Goal: Complete application form

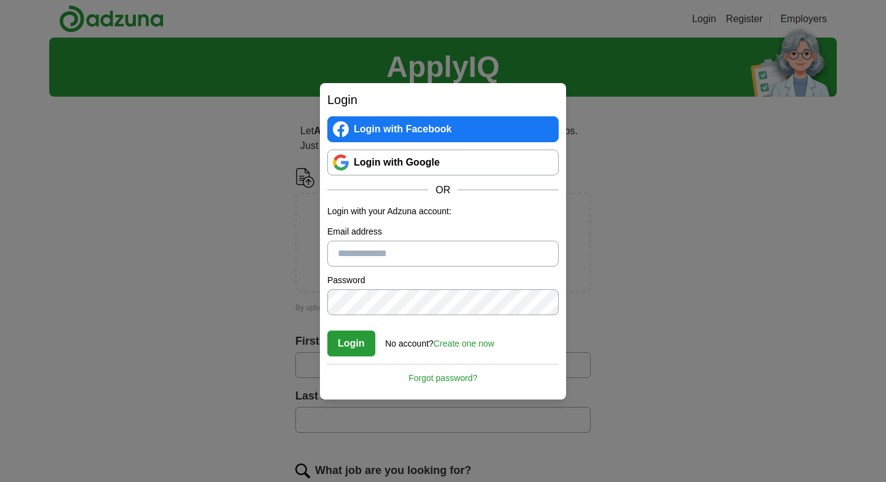
click at [397, 260] on input "Email address" at bounding box center [442, 253] width 231 height 26
type input "**********"
click at [351, 341] on button "Login" at bounding box center [351, 343] width 48 height 26
click at [348, 341] on button "Login" at bounding box center [351, 343] width 48 height 26
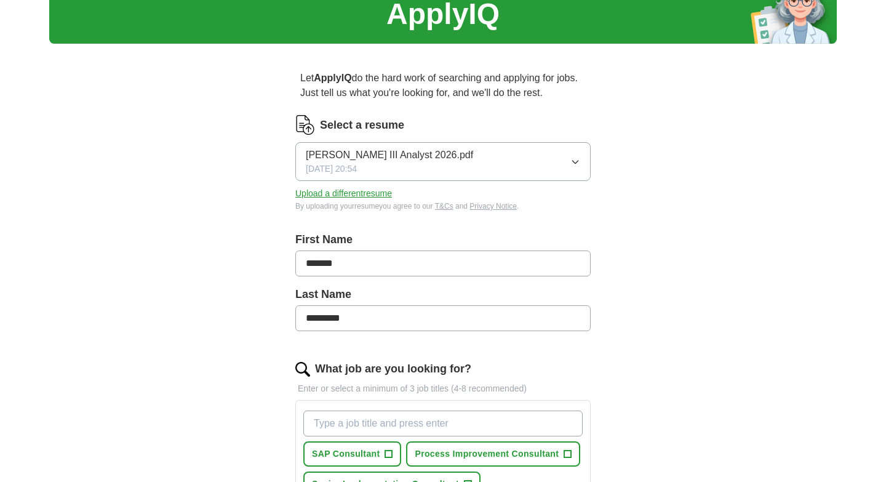
scroll to position [54, 0]
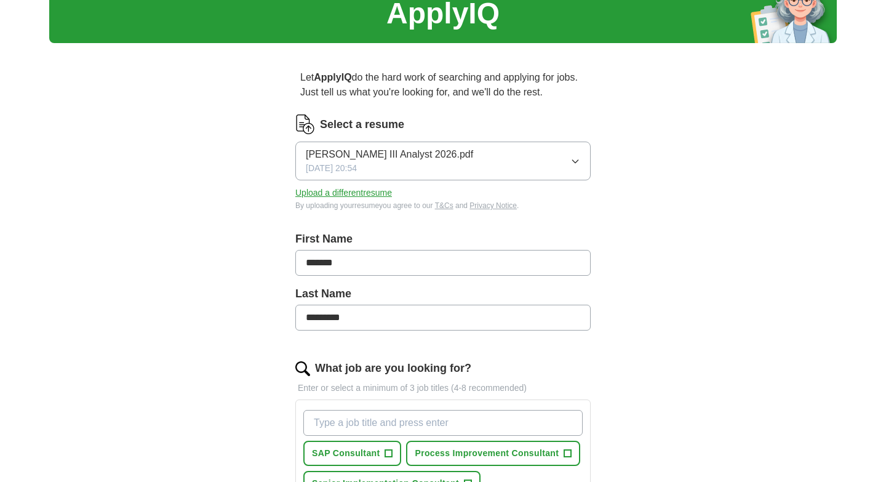
click at [340, 421] on input "What job are you looking for?" at bounding box center [442, 423] width 279 height 26
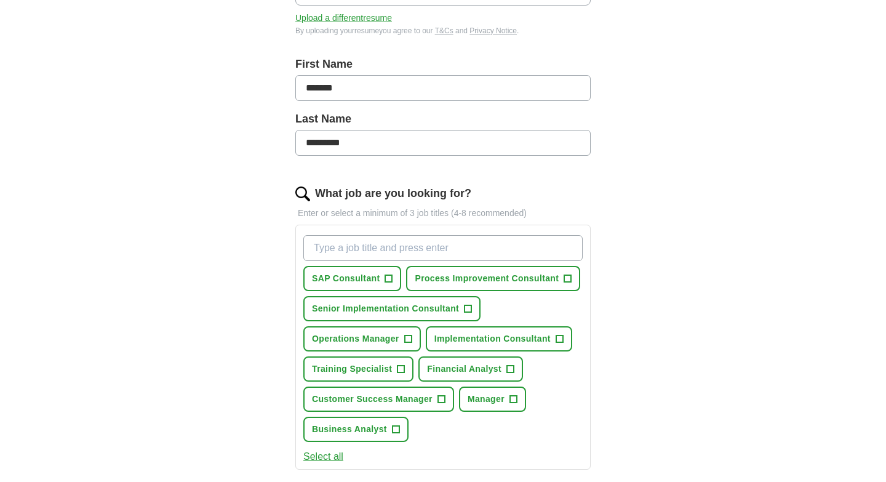
scroll to position [239, 0]
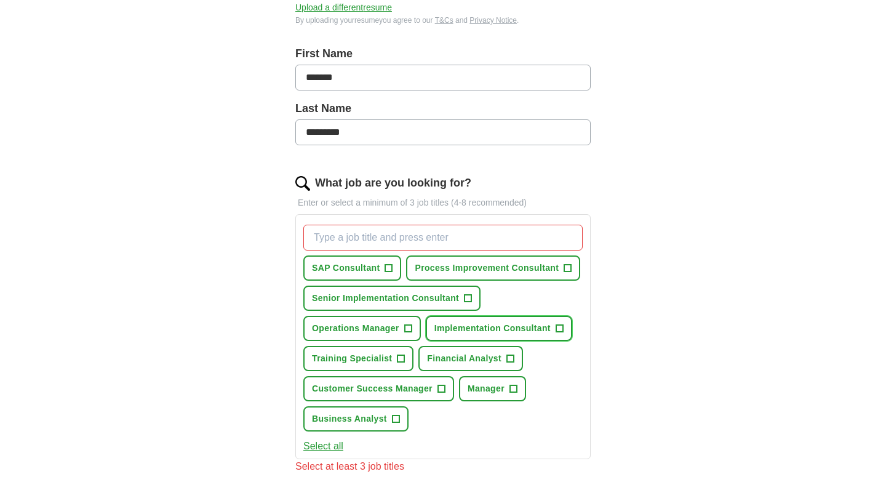
click at [561, 325] on span "+" at bounding box center [558, 329] width 7 height 10
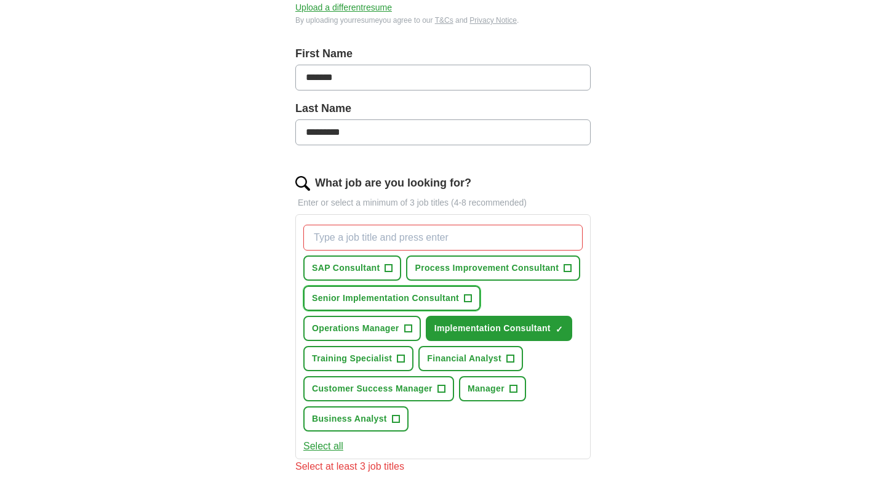
click at [466, 296] on span "+" at bounding box center [467, 298] width 7 height 10
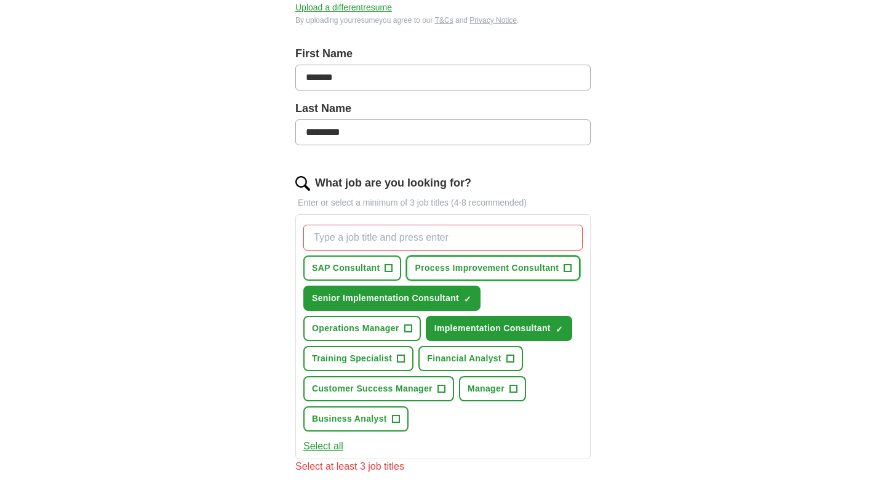
click at [567, 266] on span "+" at bounding box center [567, 268] width 7 height 10
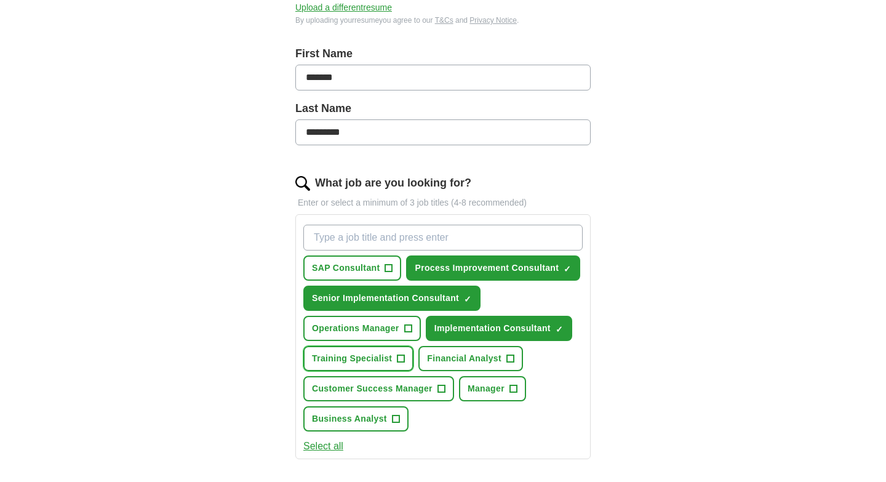
click at [401, 357] on span "+" at bounding box center [400, 359] width 7 height 10
click at [443, 389] on span "+" at bounding box center [440, 389] width 7 height 10
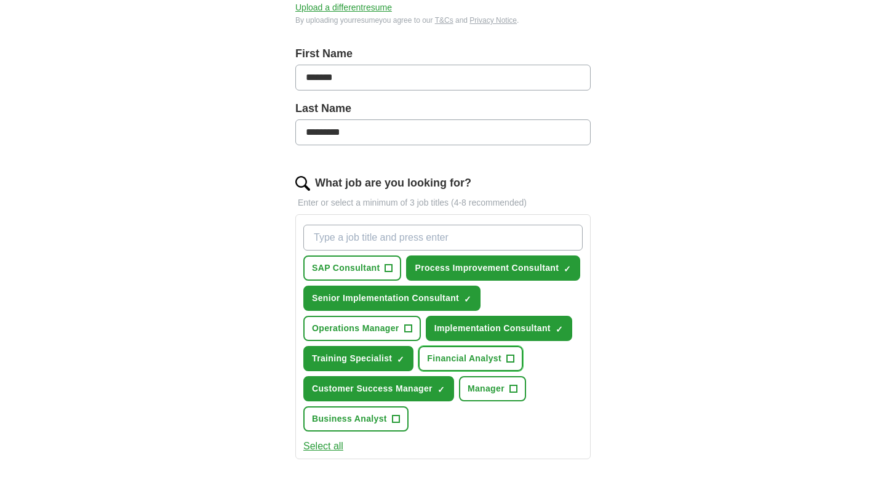
click at [512, 356] on button "Financial Analyst +" at bounding box center [470, 358] width 105 height 25
click at [395, 419] on span "+" at bounding box center [395, 419] width 7 height 10
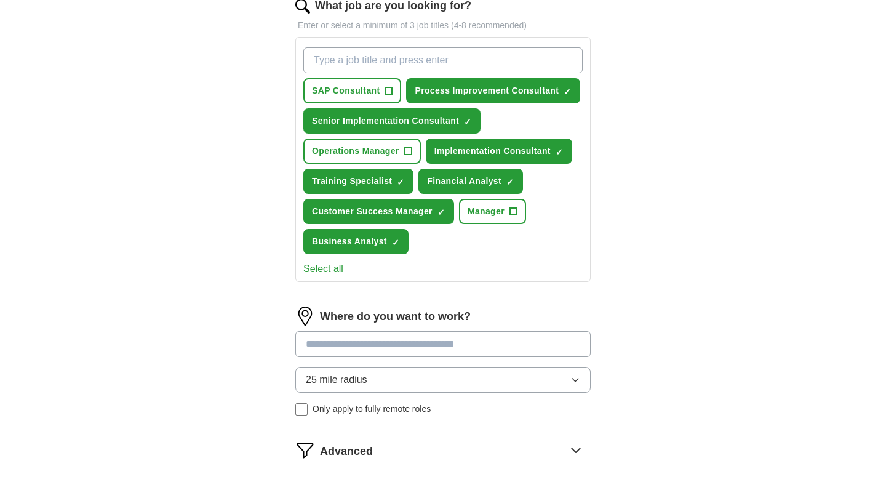
scroll to position [416, 0]
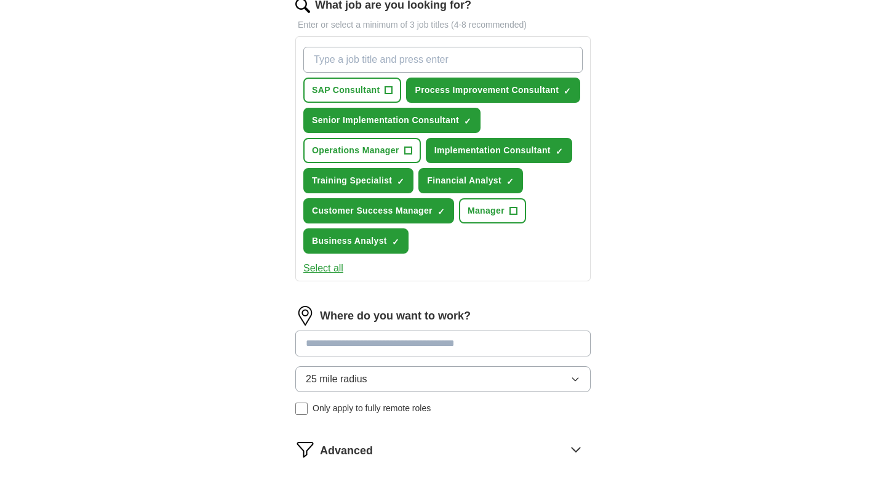
click at [347, 341] on input at bounding box center [442, 343] width 295 height 26
type input "******"
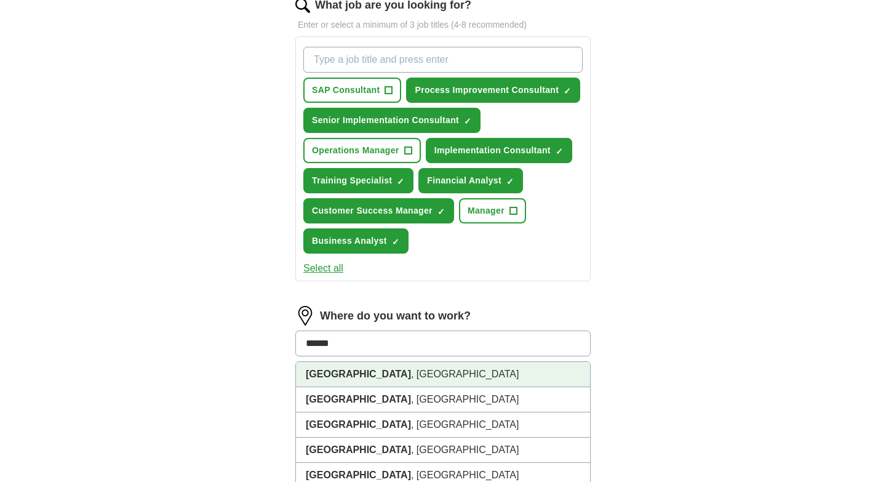
click at [349, 375] on li "Dallas , TX" at bounding box center [443, 374] width 294 height 25
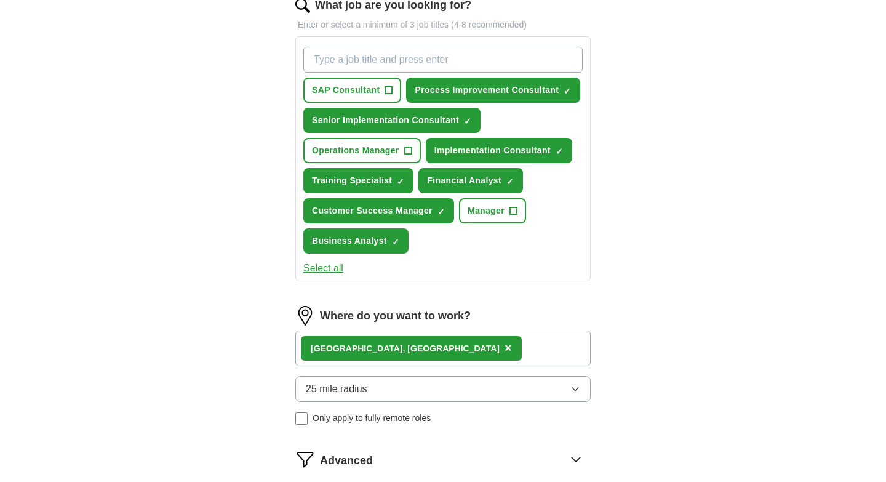
click at [418, 349] on div "Dallas , TX ×" at bounding box center [442, 348] width 295 height 36
click at [424, 340] on div "Dallas , TX ×" at bounding box center [442, 348] width 295 height 36
click at [443, 346] on div "Dallas , TX ×" at bounding box center [442, 348] width 295 height 36
click at [475, 338] on div "Dallas , TX ×" at bounding box center [442, 348] width 295 height 36
click at [431, 394] on button "25 mile radius" at bounding box center [442, 389] width 295 height 26
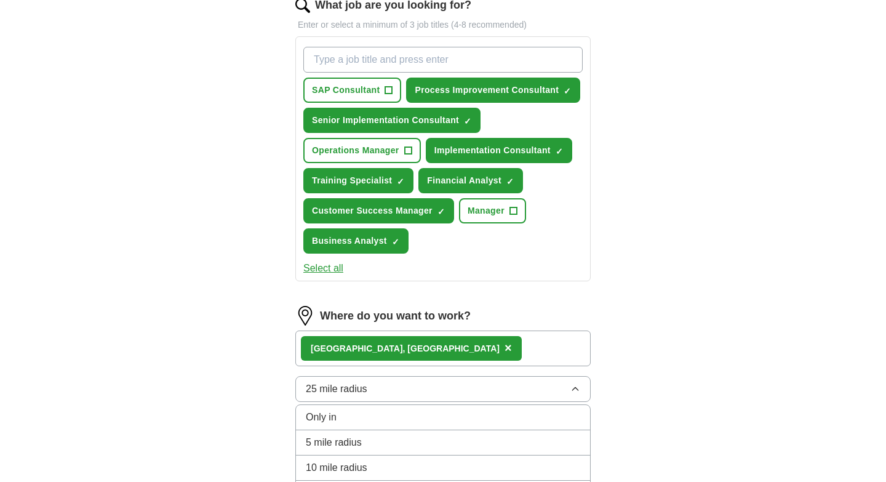
scroll to position [417, 0]
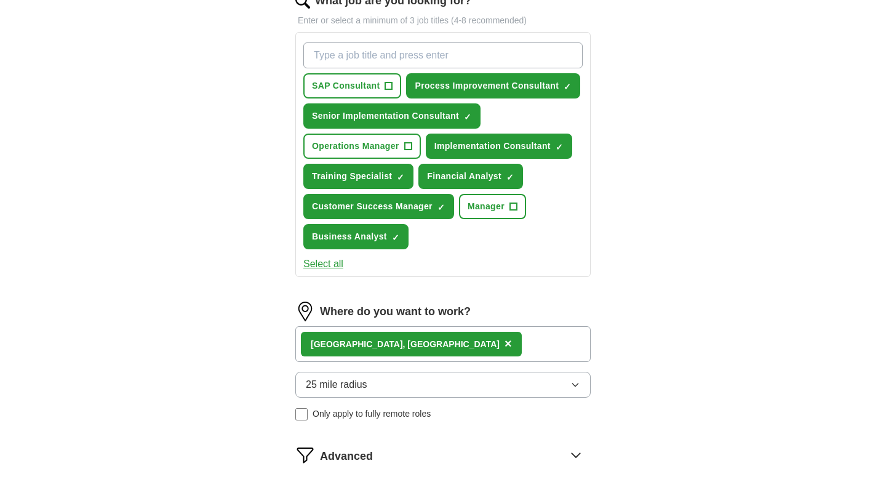
click at [630, 383] on div "Let ApplyIQ do the hard work of searching and applying for jobs. Just tell us w…" at bounding box center [443, 119] width 394 height 867
click at [632, 382] on div "Let ApplyIQ do the hard work of searching and applying for jobs. Just tell us w…" at bounding box center [443, 119] width 394 height 867
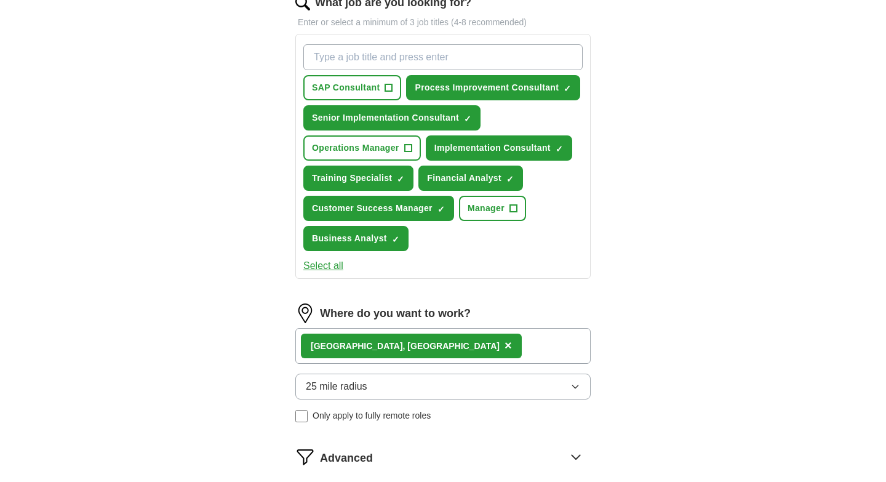
scroll to position [418, 0]
click at [573, 388] on icon "button" at bounding box center [575, 387] width 10 height 10
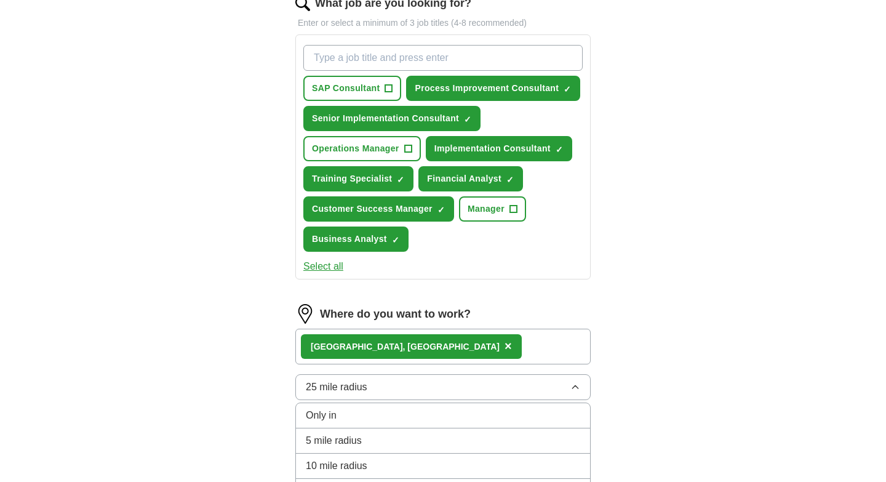
scroll to position [419, 0]
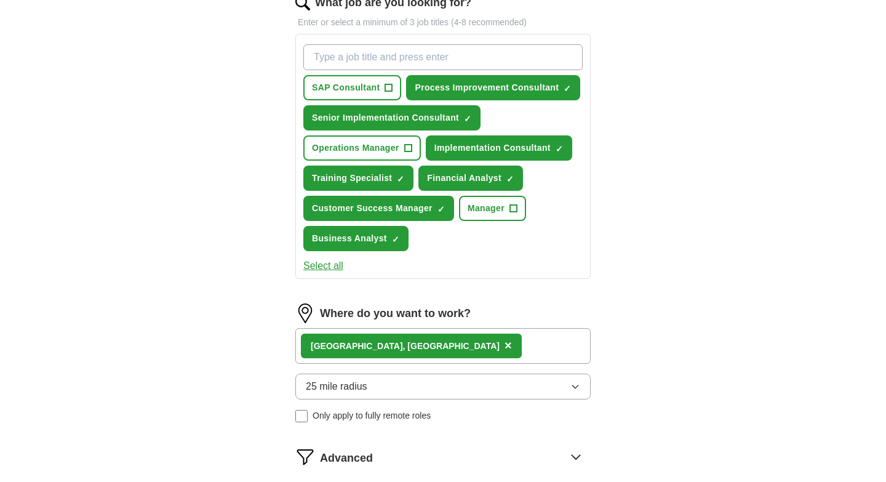
click at [835, 381] on div "ApplyIQ Let ApplyIQ do the hard work of searching and applying for jobs. Just t…" at bounding box center [442, 87] width 787 height 936
click at [777, 399] on div "ApplyIQ Let ApplyIQ do the hard work of searching and applying for jobs. Just t…" at bounding box center [442, 87] width 787 height 936
click at [618, 336] on div "Let ApplyIQ do the hard work of searching and applying for jobs. Just tell us w…" at bounding box center [443, 121] width 394 height 867
click at [608, 386] on div "Let ApplyIQ do the hard work of searching and applying for jobs. Just tell us w…" at bounding box center [443, 121] width 394 height 867
click at [563, 378] on button "25 mile radius" at bounding box center [442, 386] width 295 height 26
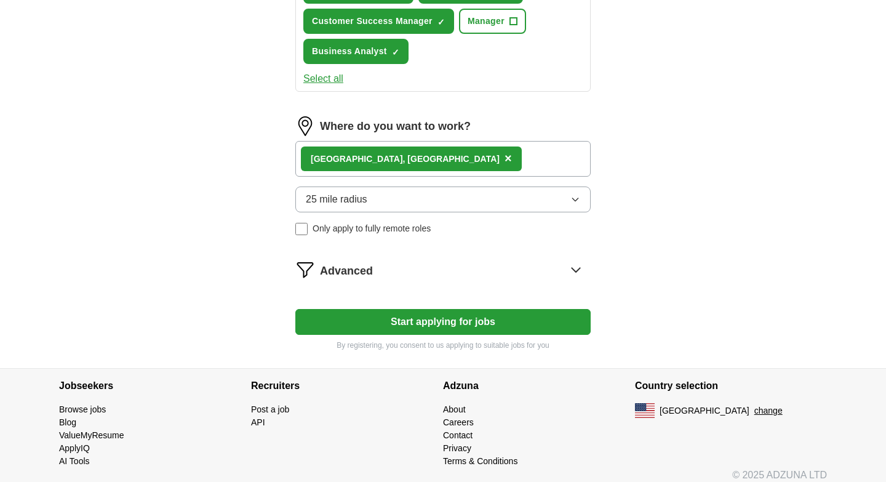
scroll to position [604, 0]
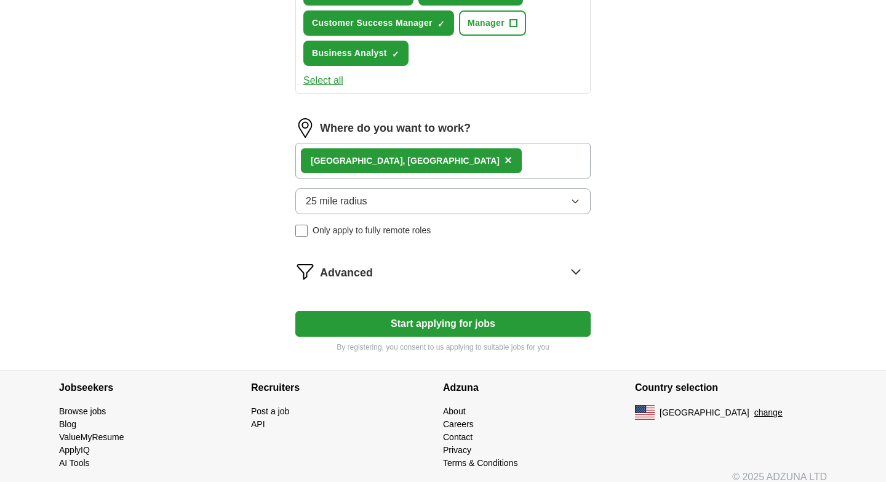
click at [490, 207] on button "25 mile radius" at bounding box center [442, 201] width 295 height 26
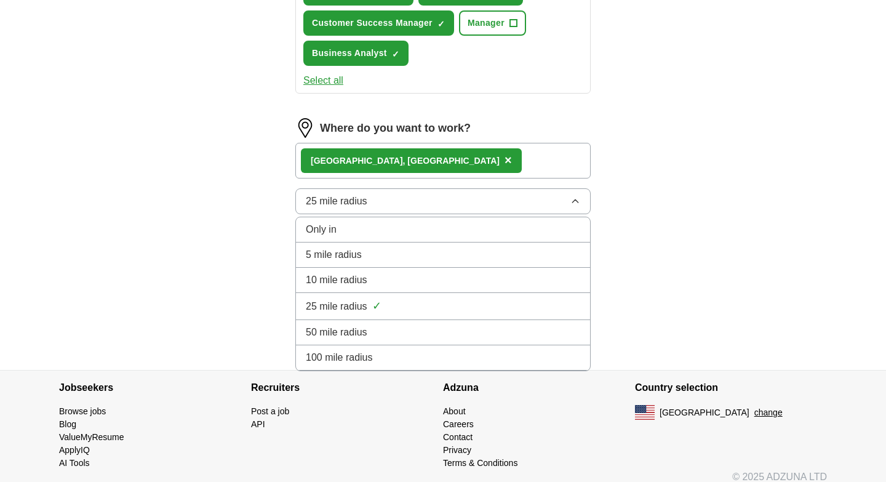
click at [392, 331] on div "50 mile radius" at bounding box center [443, 332] width 274 height 15
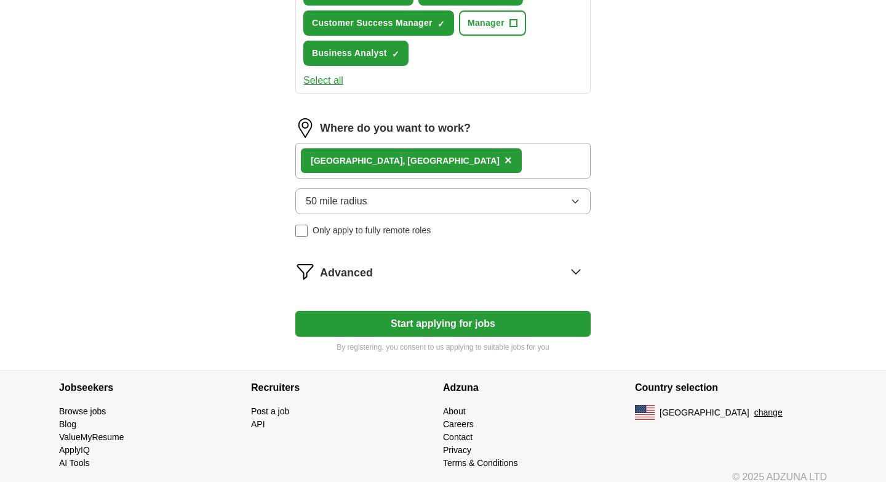
click at [453, 206] on button "50 mile radius" at bounding box center [442, 201] width 295 height 26
click at [450, 154] on div "Dallas , TX ×" at bounding box center [442, 161] width 295 height 36
click at [453, 154] on div "Dallas , TX ×" at bounding box center [442, 161] width 295 height 36
click at [459, 154] on div "Dallas , TX ×" at bounding box center [442, 161] width 295 height 36
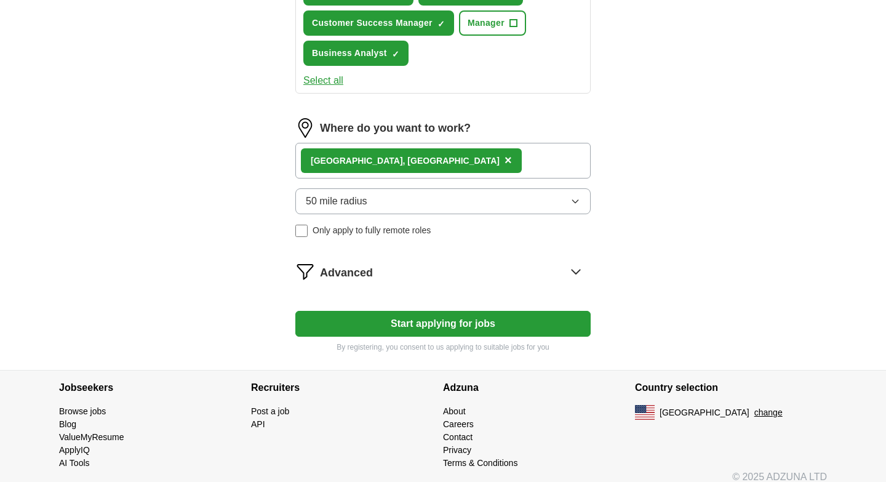
click at [459, 154] on div "Dallas , TX ×" at bounding box center [442, 161] width 295 height 36
click at [394, 156] on div "Dallas , TX ×" at bounding box center [442, 161] width 295 height 36
click at [394, 159] on div "Dallas , TX ×" at bounding box center [442, 161] width 295 height 36
click at [304, 123] on img at bounding box center [305, 128] width 20 height 20
click at [378, 153] on div "Dallas , TX ×" at bounding box center [442, 161] width 295 height 36
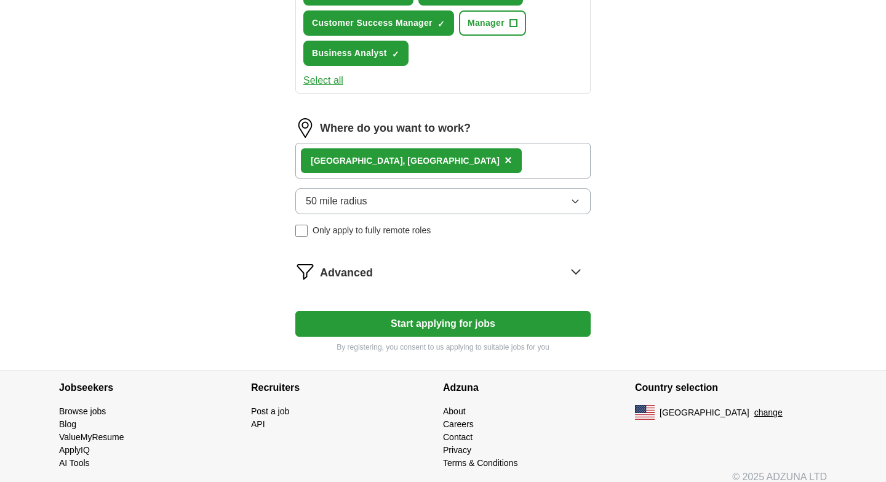
click at [504, 159] on span "×" at bounding box center [507, 160] width 7 height 14
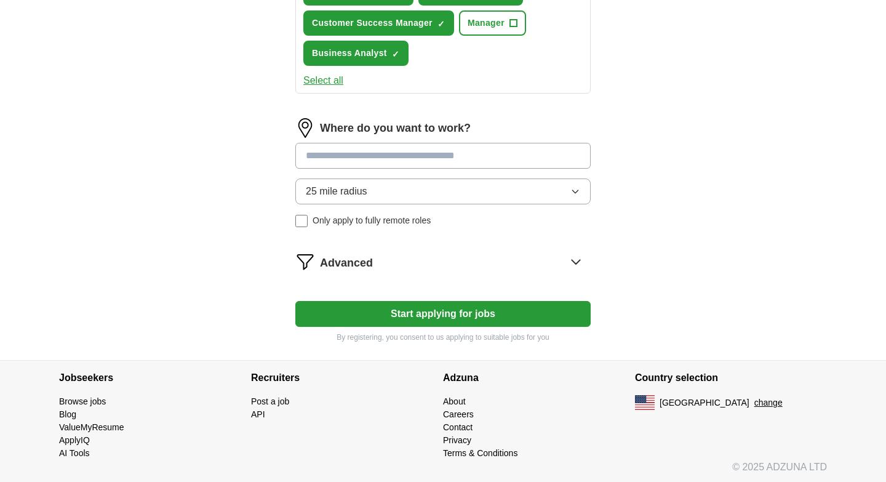
click at [361, 161] on input at bounding box center [442, 156] width 295 height 26
type input "*******"
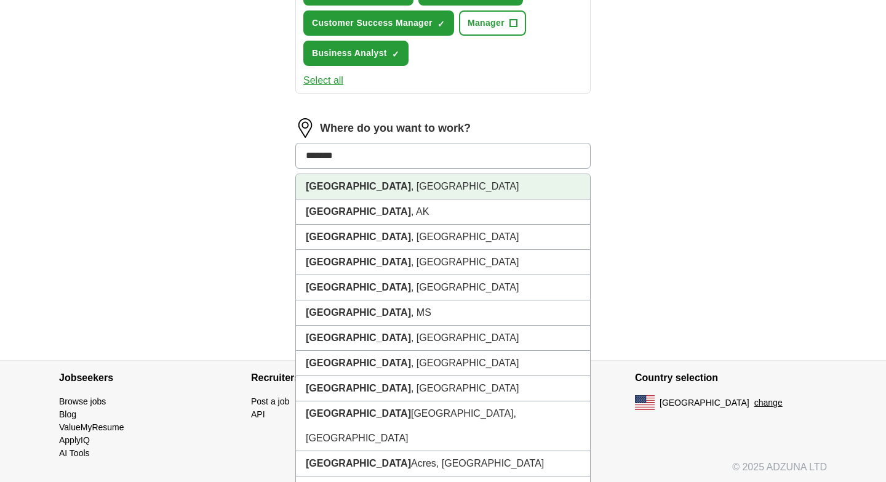
click at [359, 185] on li "Houston , TX" at bounding box center [443, 186] width 294 height 25
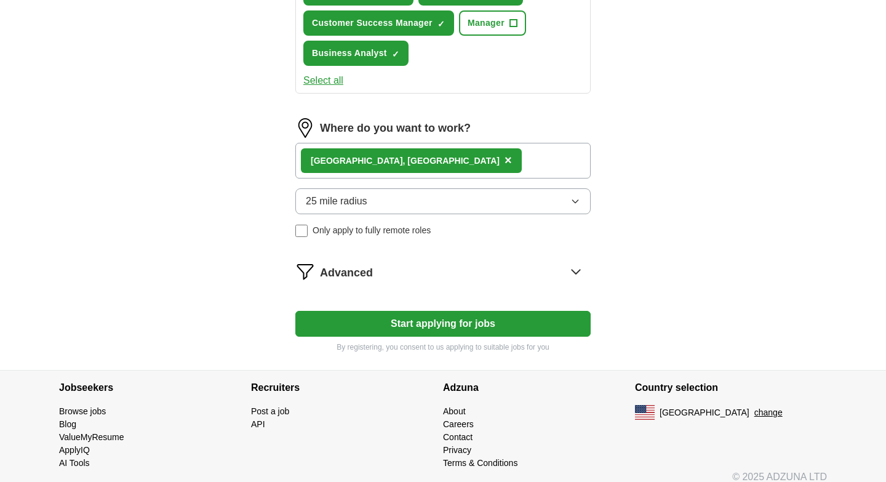
click at [385, 207] on button "25 mile radius" at bounding box center [442, 201] width 295 height 26
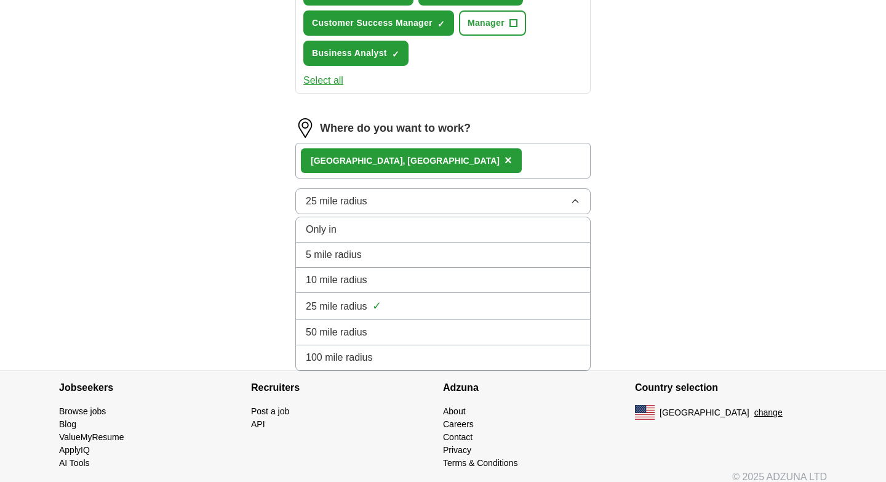
click at [336, 330] on span "50 mile radius" at bounding box center [337, 332] width 62 height 15
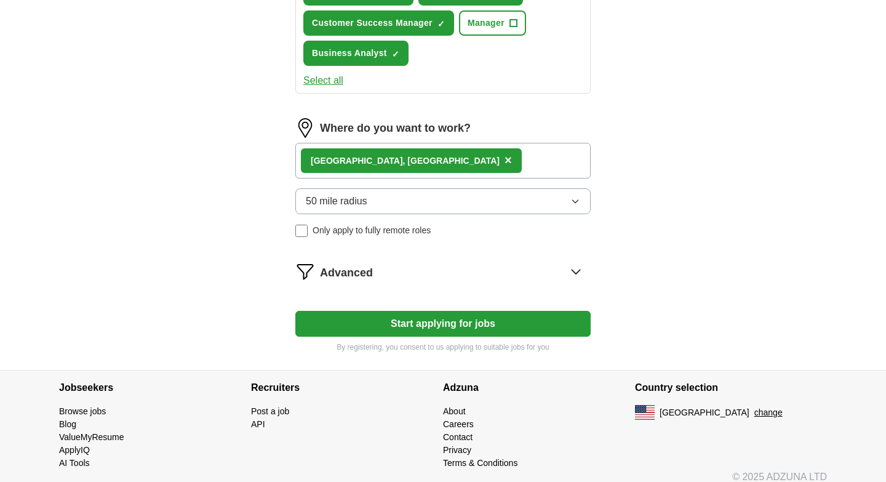
click at [517, 270] on div "Advanced" at bounding box center [455, 271] width 271 height 20
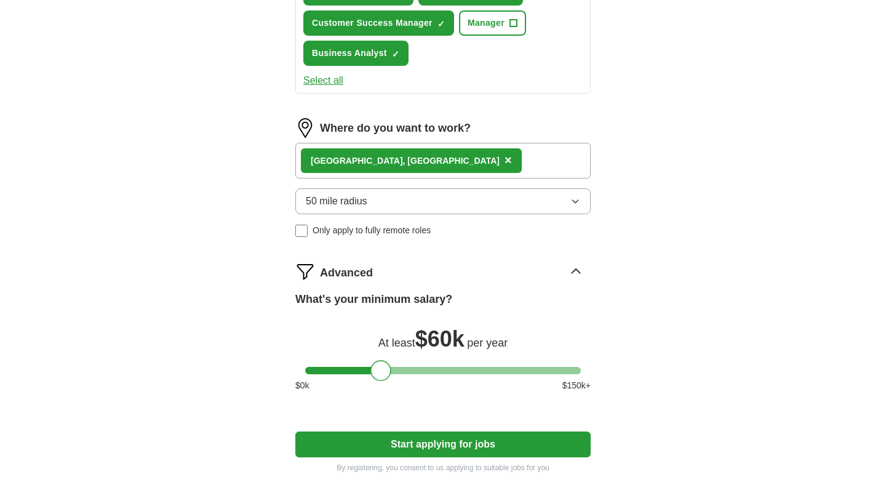
drag, startPoint x: 317, startPoint y: 373, endPoint x: 383, endPoint y: 375, distance: 65.8
click at [383, 375] on div at bounding box center [380, 370] width 21 height 21
click at [392, 160] on div "Houston , TX ×" at bounding box center [442, 161] width 295 height 36
click at [504, 164] on span "×" at bounding box center [507, 160] width 7 height 14
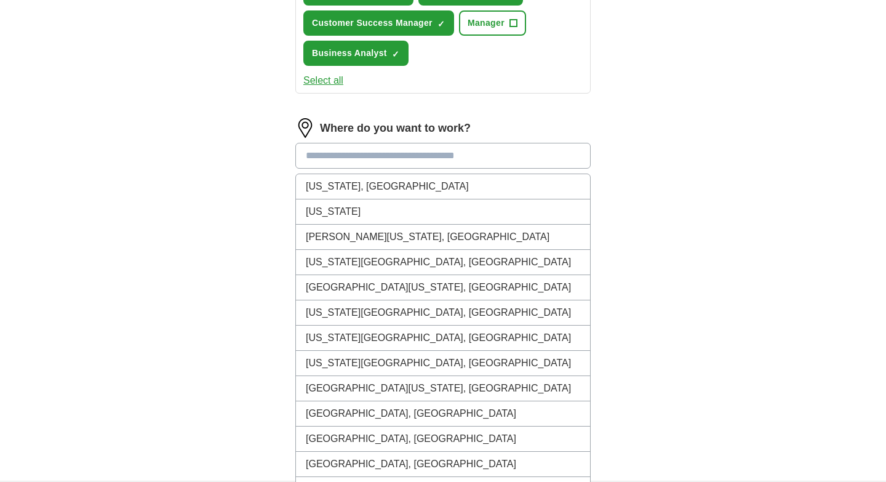
click at [375, 157] on input at bounding box center [442, 156] width 295 height 26
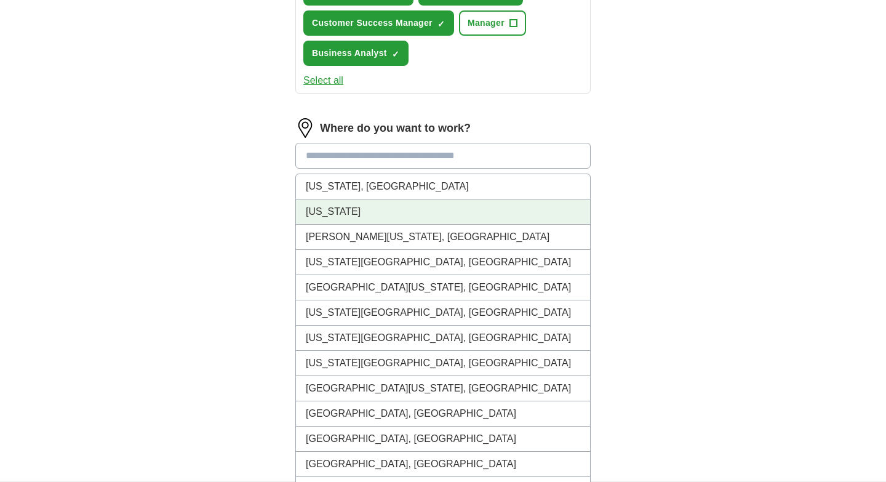
click at [343, 207] on li "Texas" at bounding box center [443, 211] width 294 height 25
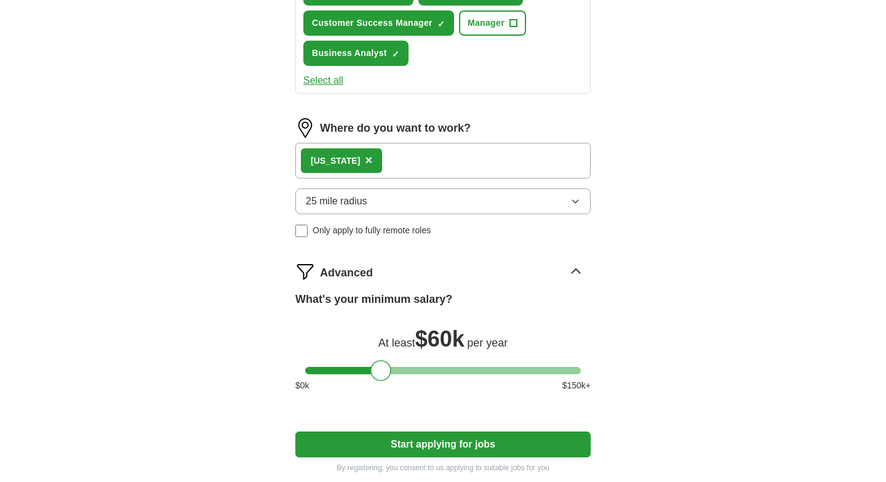
click at [352, 205] on span "25 mile radius" at bounding box center [337, 201] width 62 height 15
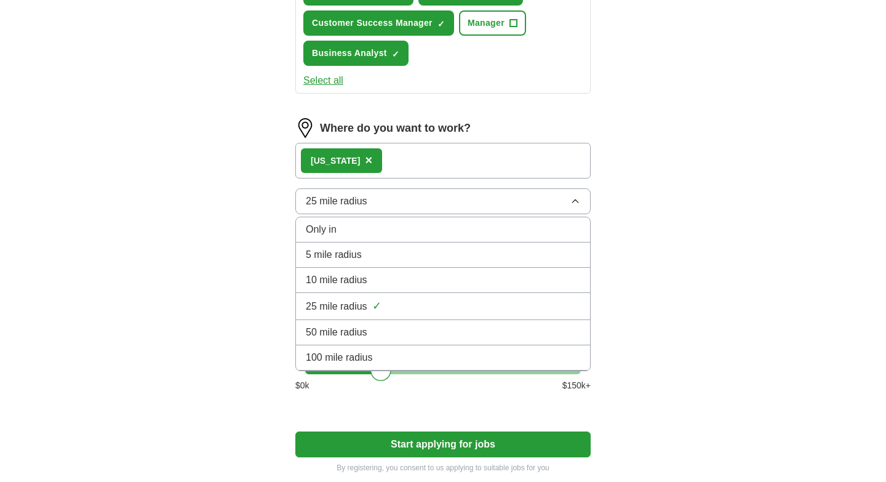
click at [348, 228] on div "Only in" at bounding box center [443, 229] width 274 height 15
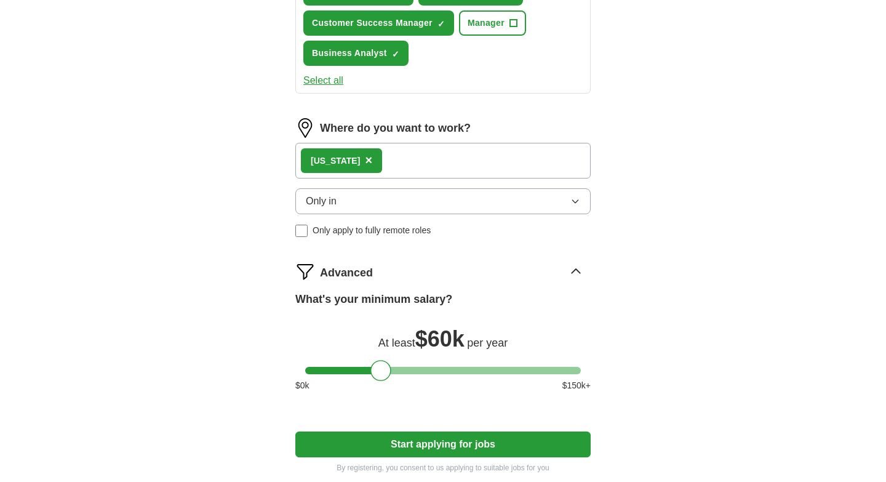
click at [368, 202] on button "Only in" at bounding box center [442, 201] width 295 height 26
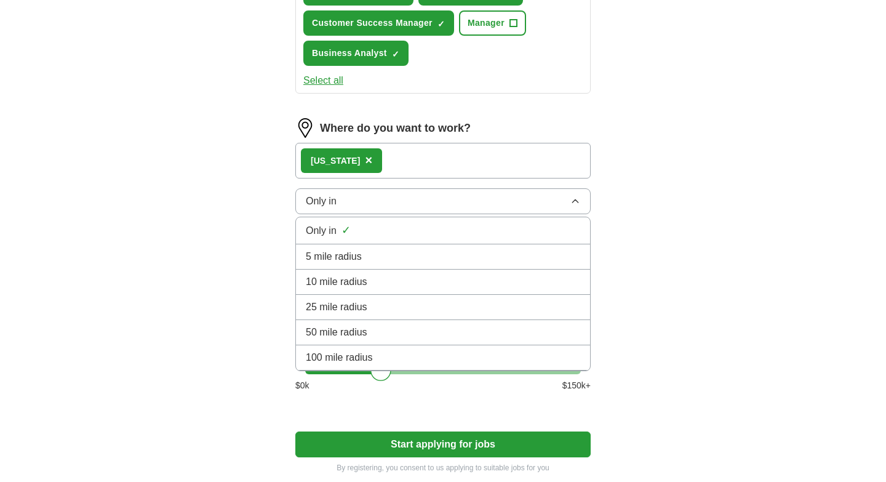
click at [353, 220] on li "Only in ✓" at bounding box center [443, 230] width 294 height 27
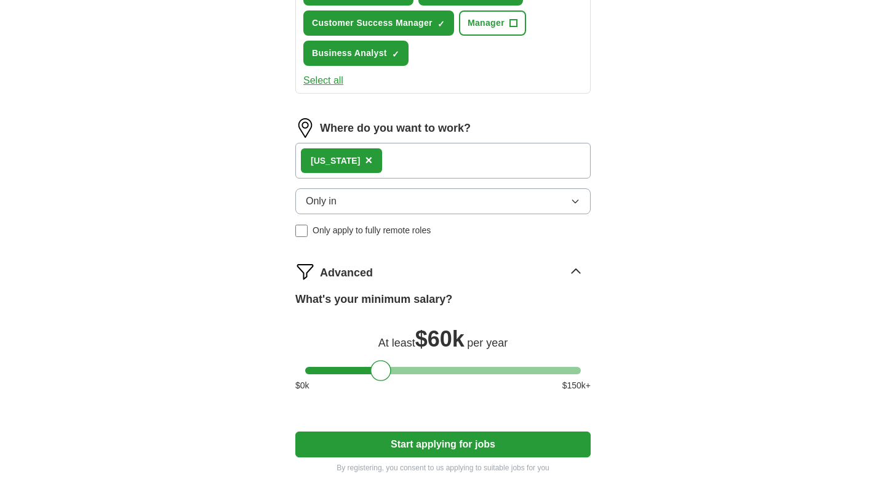
click at [349, 207] on button "Only in" at bounding box center [442, 201] width 295 height 26
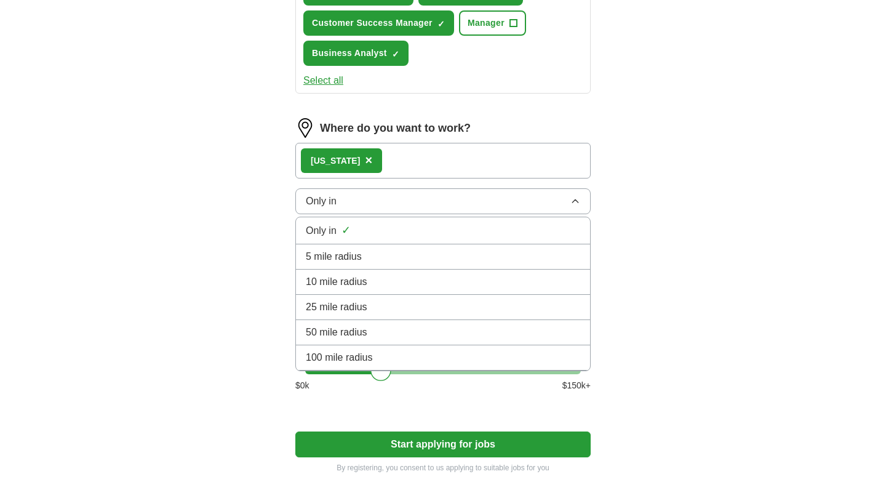
click at [300, 225] on li "Only in ✓" at bounding box center [443, 230] width 294 height 27
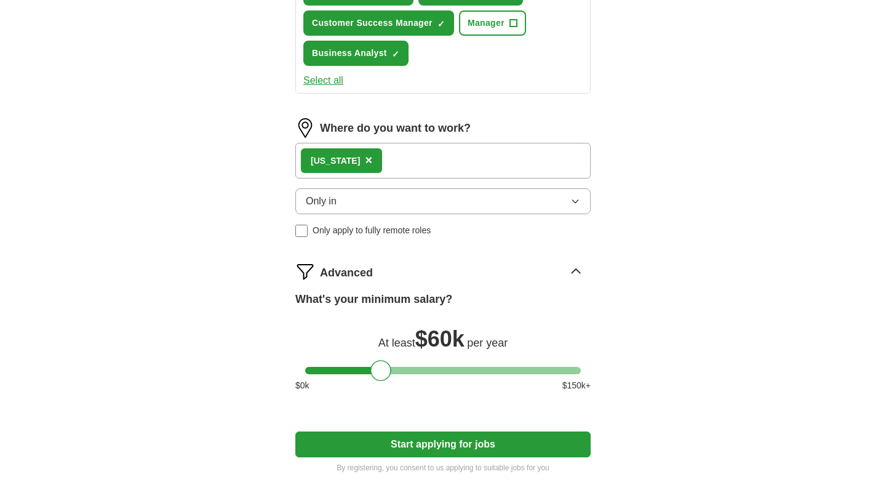
click at [427, 197] on button "Only in" at bounding box center [442, 201] width 295 height 26
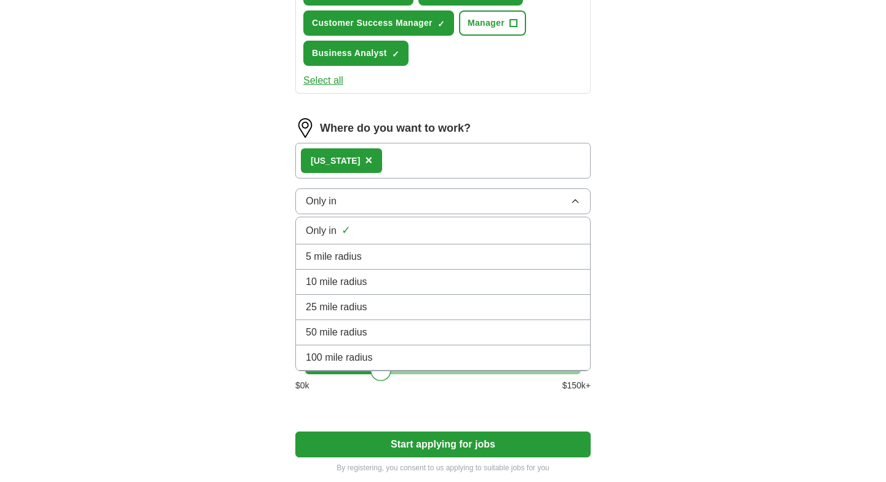
click at [368, 354] on span "100 mile radius" at bounding box center [339, 357] width 67 height 15
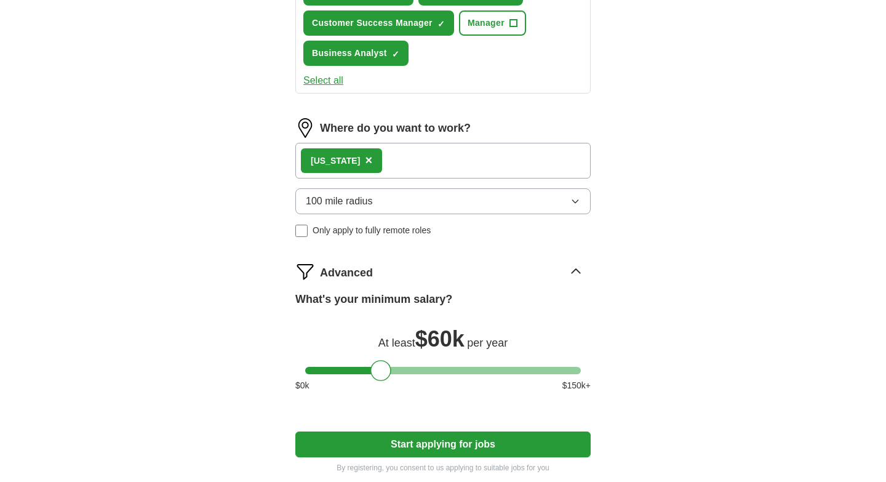
click at [439, 208] on button "100 mile radius" at bounding box center [442, 201] width 295 height 26
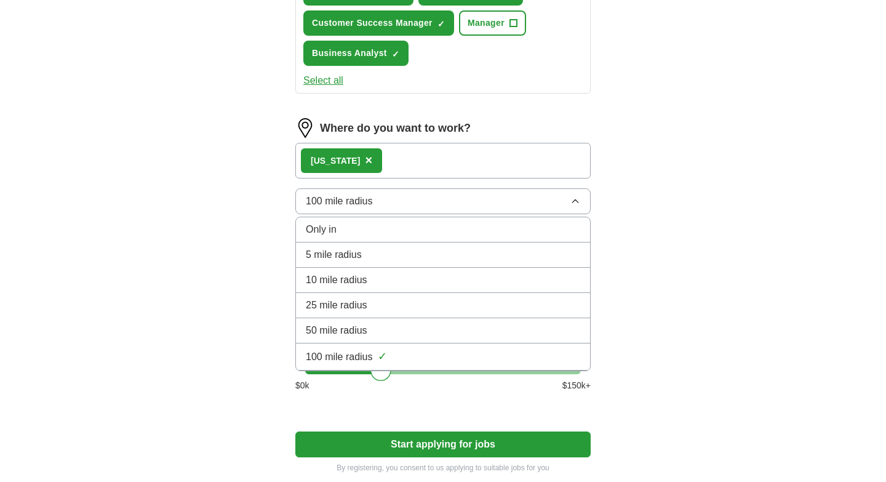
click at [346, 326] on span "50 mile radius" at bounding box center [337, 330] width 62 height 15
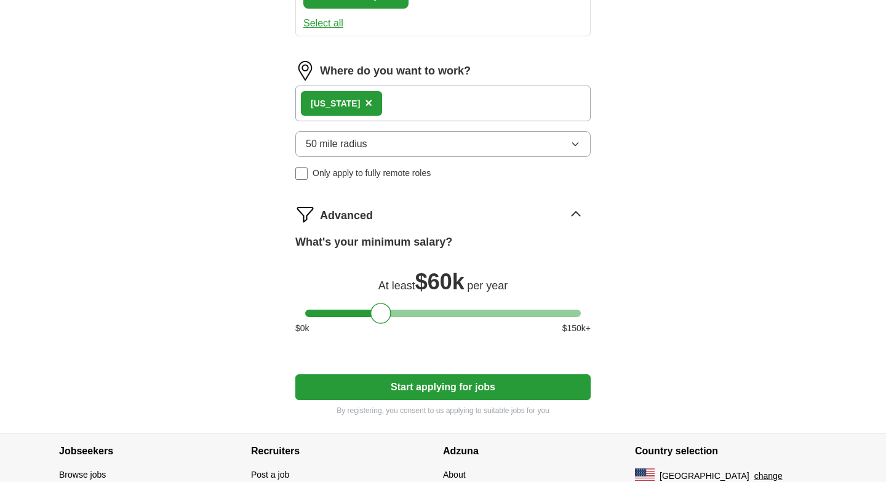
scroll to position [737, 0]
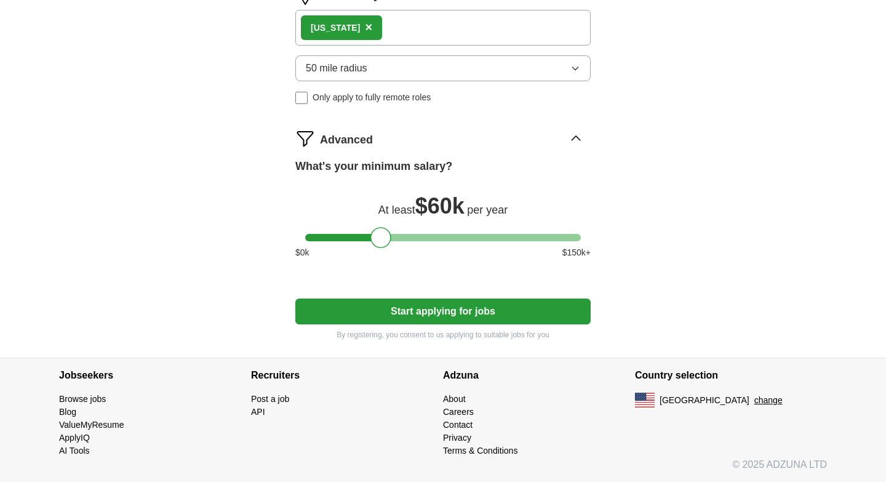
click at [430, 311] on button "Start applying for jobs" at bounding box center [442, 311] width 295 height 26
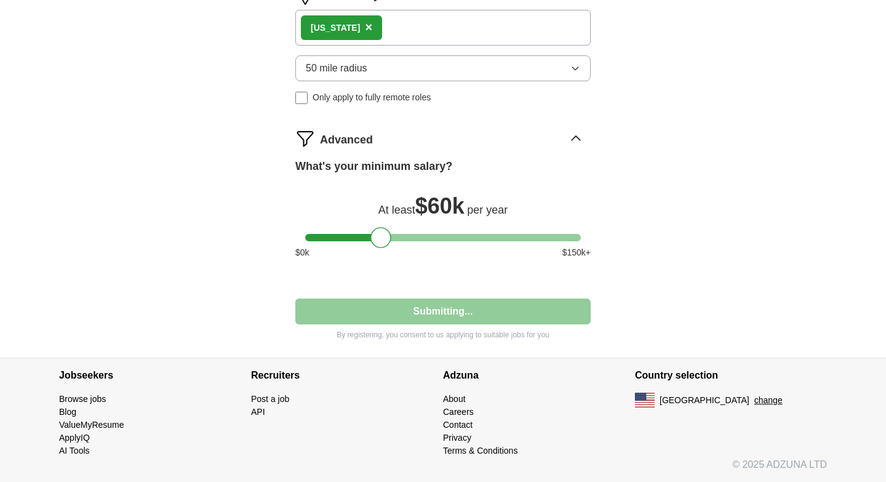
select select "**"
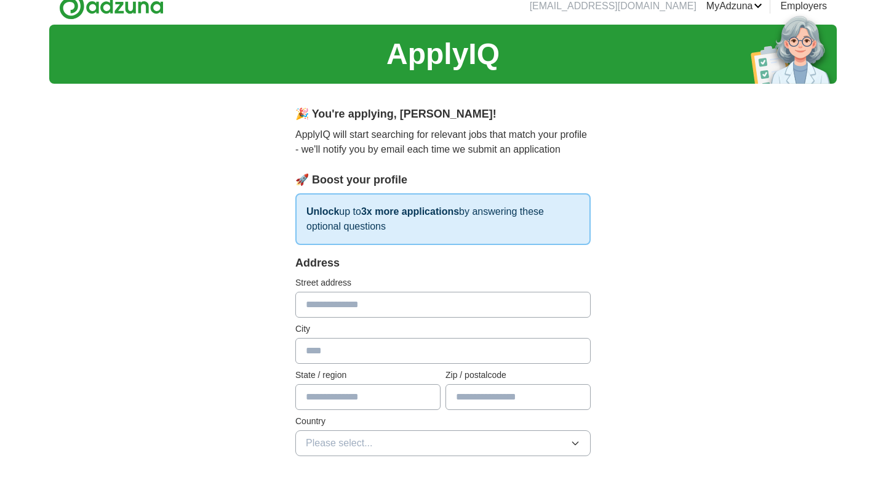
scroll to position [0, 0]
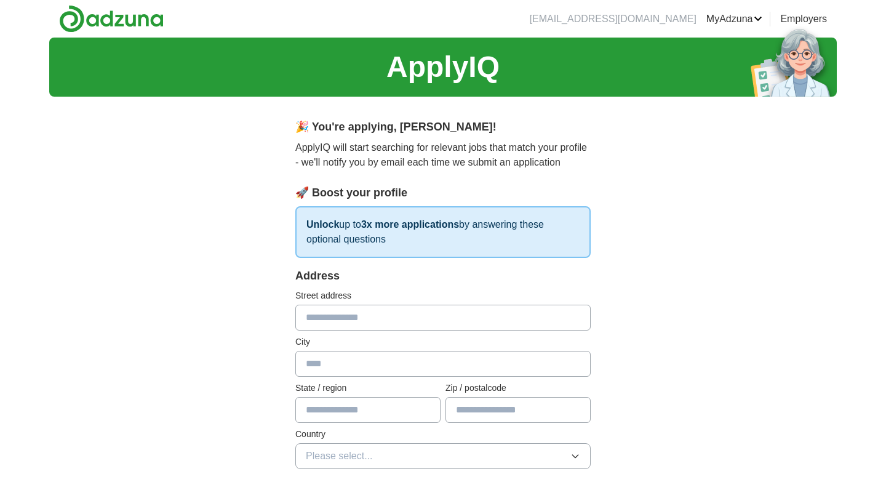
click at [371, 322] on input "text" at bounding box center [442, 317] width 295 height 26
type input "**********"
type input "******"
type input "*****"
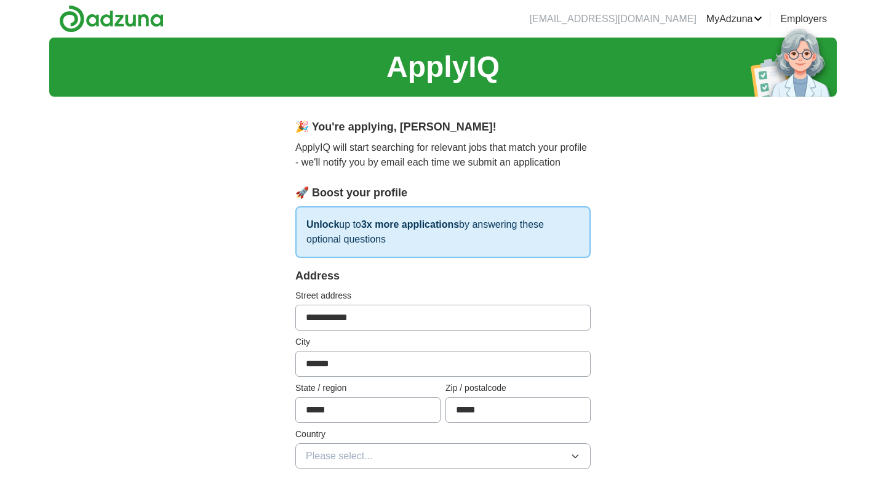
type input "**********"
select select "**"
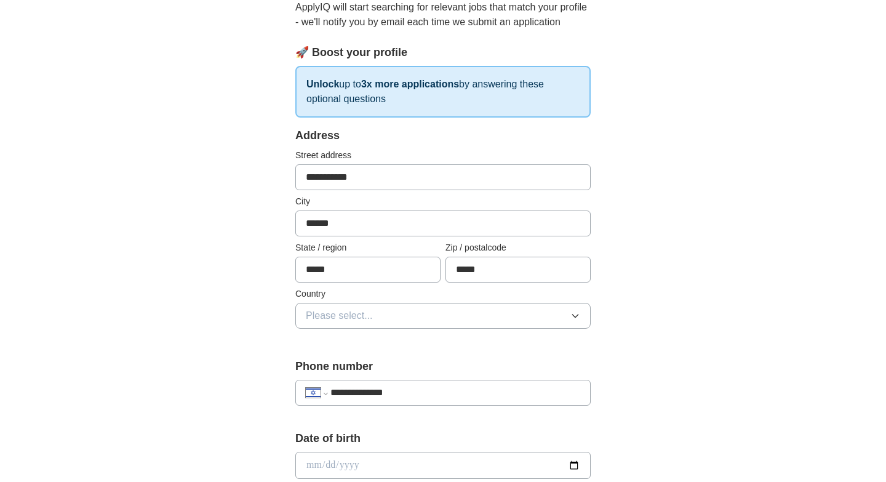
scroll to position [156, 0]
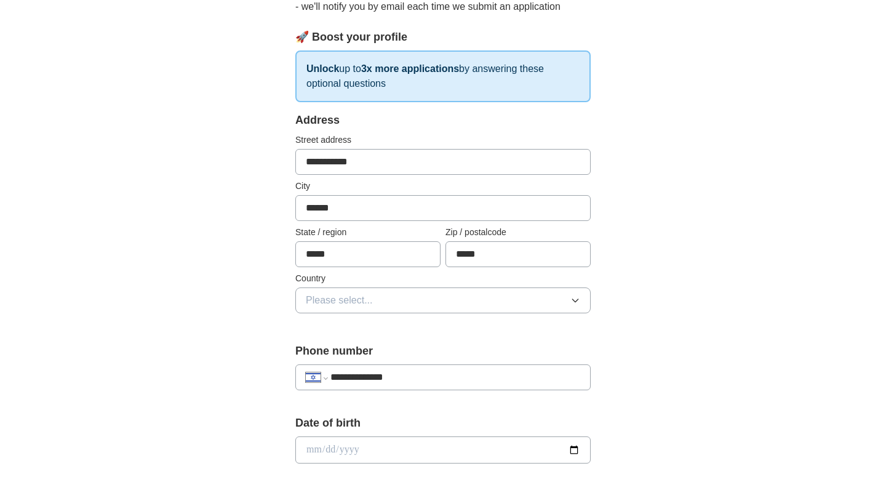
click at [347, 312] on button "Please select..." at bounding box center [442, 300] width 295 height 26
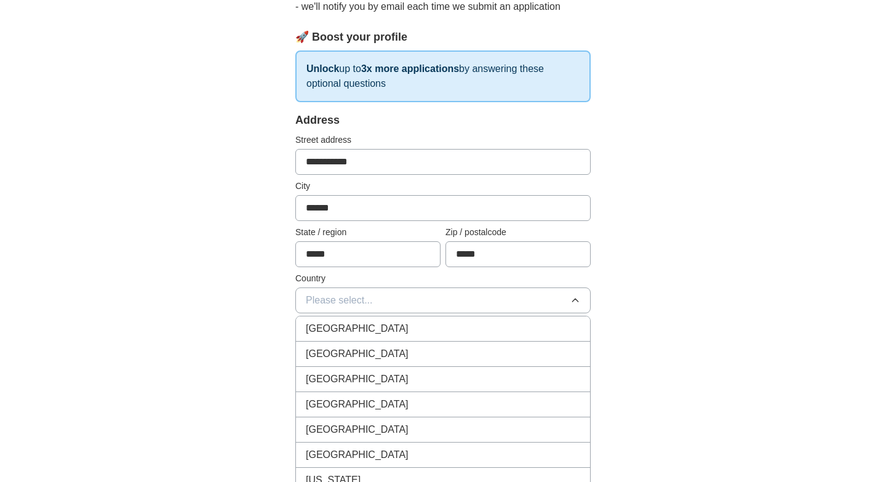
click at [338, 355] on span "United States" at bounding box center [357, 353] width 103 height 15
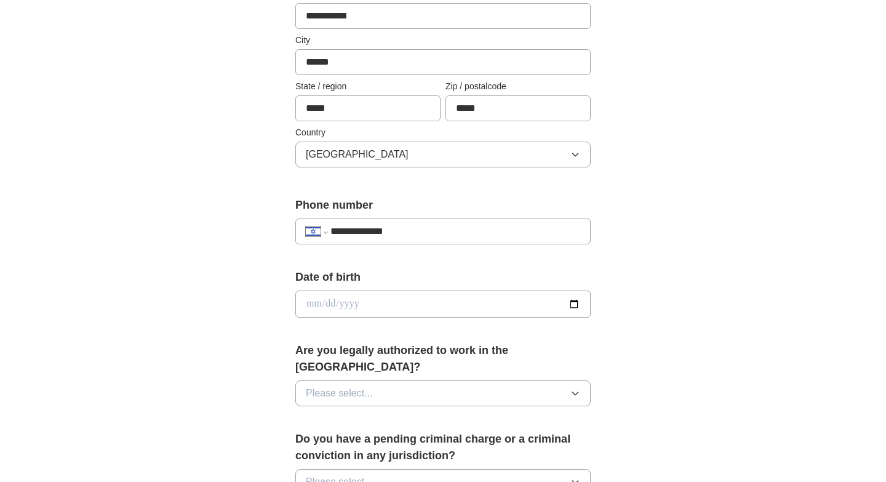
scroll to position [331, 0]
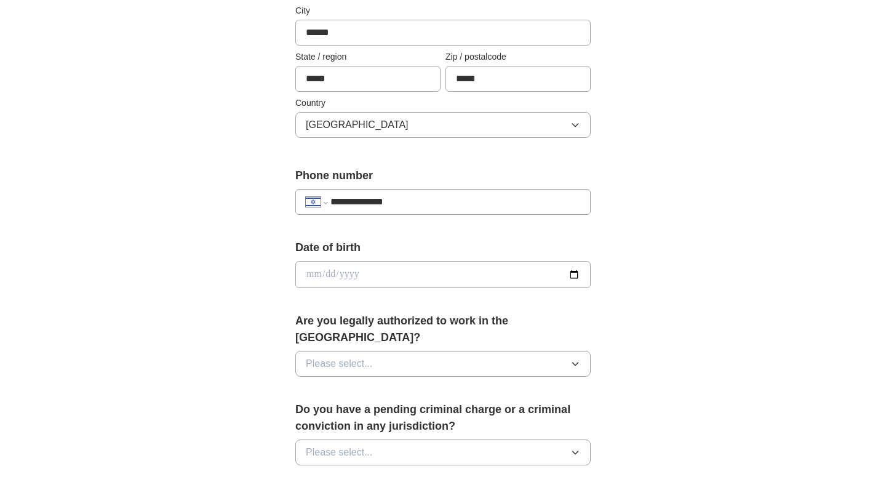
click at [354, 357] on button "Please select..." at bounding box center [442, 364] width 295 height 26
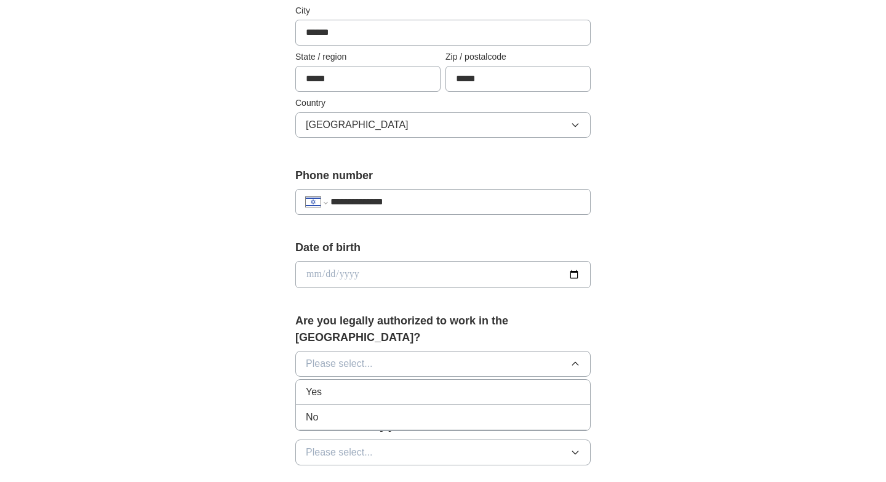
click at [344, 384] on div "Yes" at bounding box center [443, 391] width 274 height 15
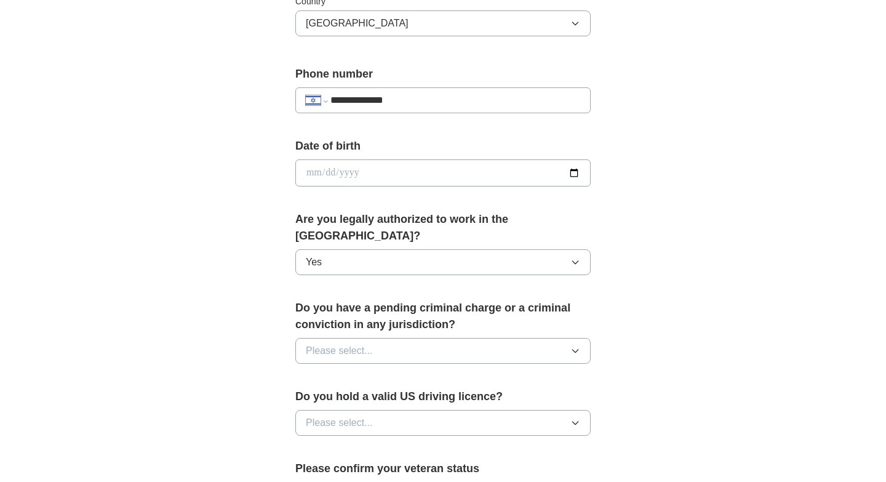
scroll to position [437, 0]
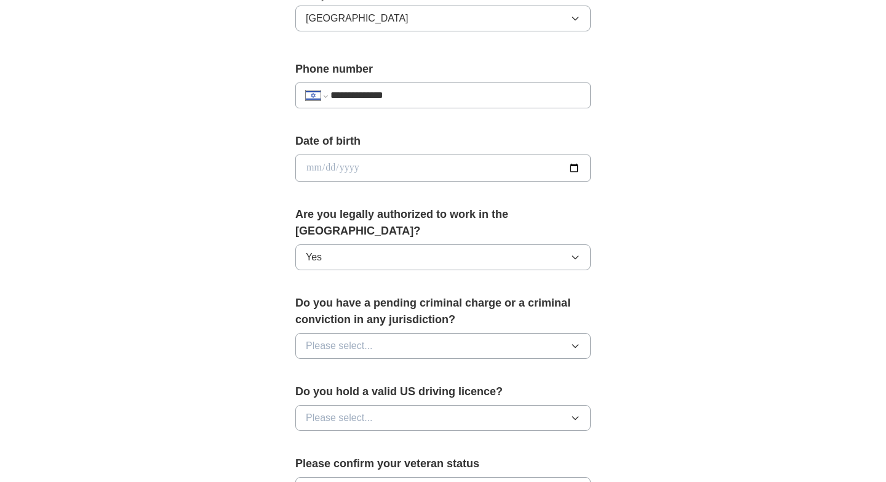
click at [353, 338] on span "Please select..." at bounding box center [339, 345] width 67 height 15
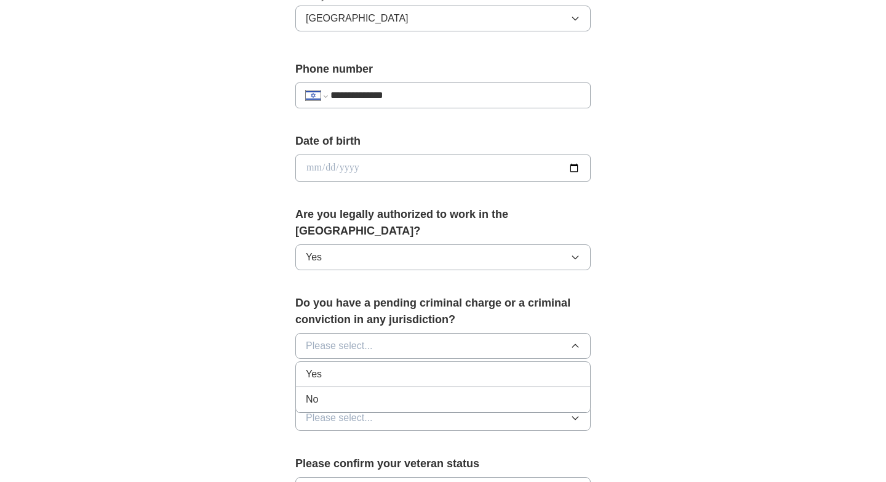
click at [328, 392] on div "No" at bounding box center [443, 399] width 274 height 15
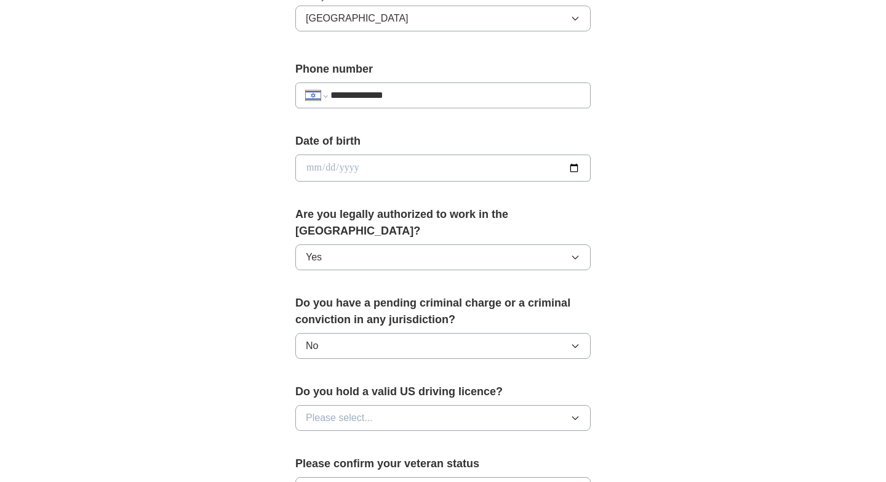
click at [333, 409] on button "Please select..." at bounding box center [442, 418] width 295 height 26
click at [326, 439] on div "Yes" at bounding box center [443, 446] width 274 height 15
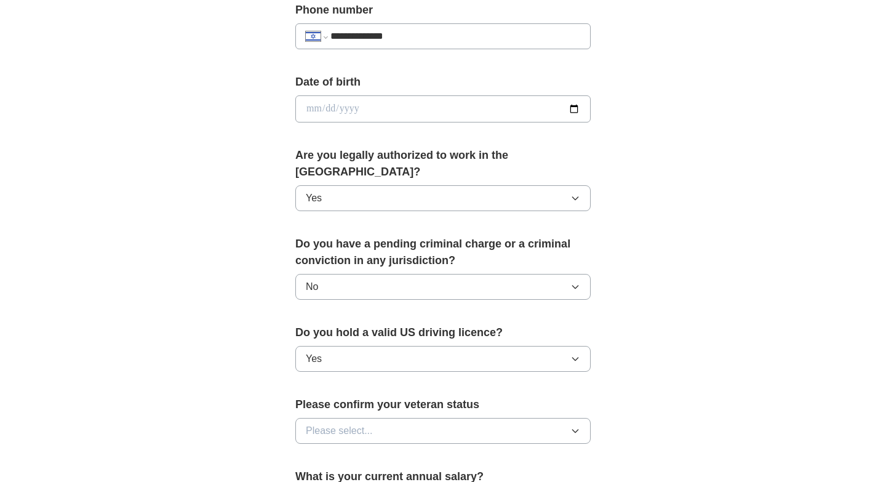
scroll to position [499, 0]
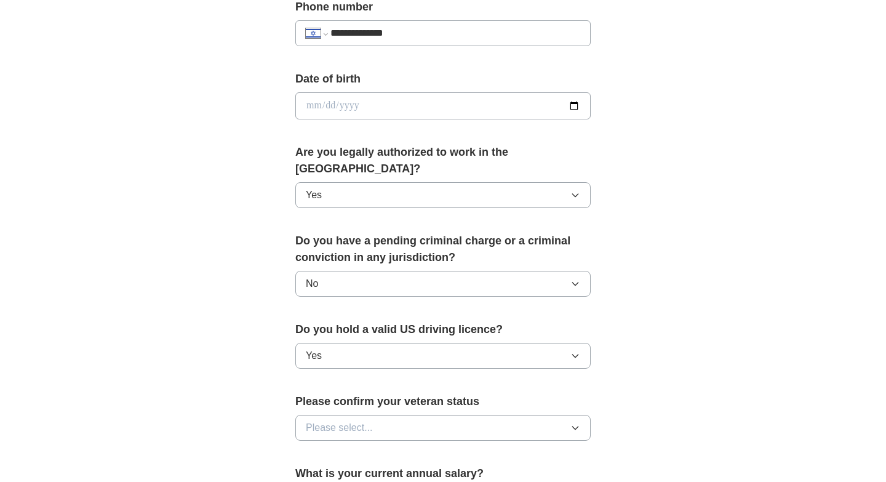
click at [338, 420] on span "Please select..." at bounding box center [339, 427] width 67 height 15
click at [320, 448] on span "Not applicable" at bounding box center [337, 455] width 62 height 15
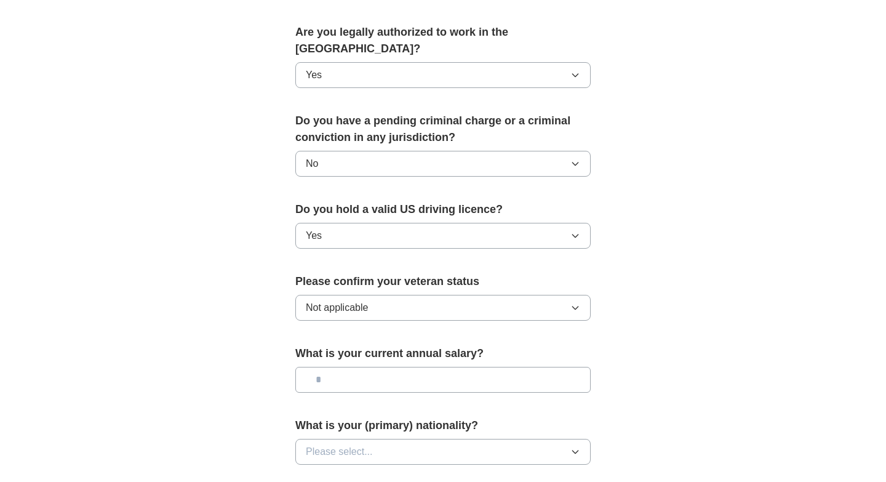
scroll to position [627, 0]
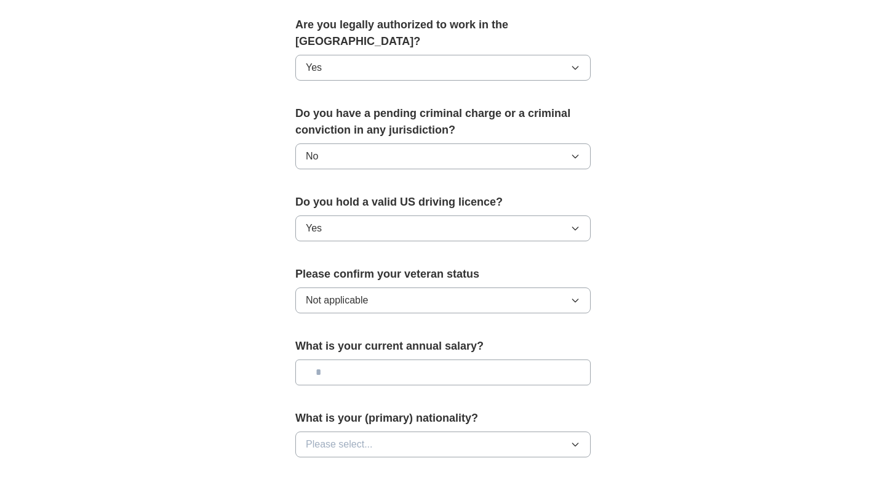
click at [370, 359] on input "text" at bounding box center [442, 372] width 295 height 26
click at [335, 437] on span "Please select..." at bounding box center [339, 444] width 67 height 15
click at [329, 465] on span "American" at bounding box center [327, 472] width 42 height 15
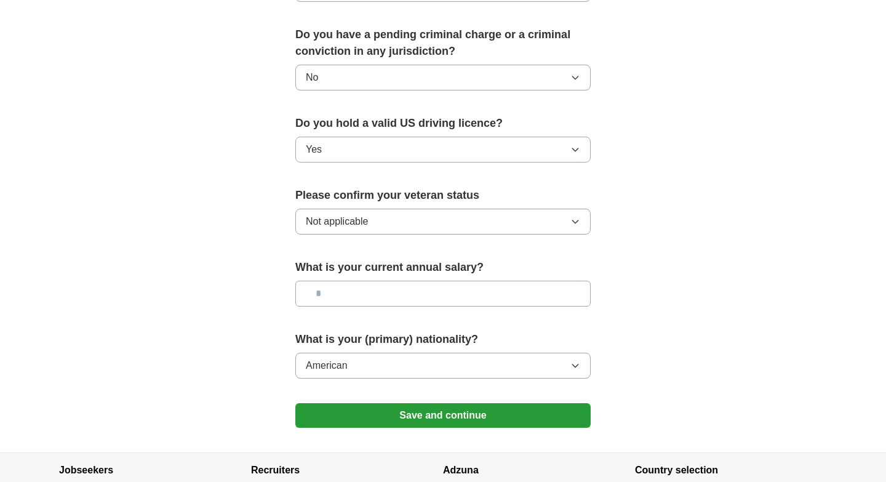
scroll to position [708, 0]
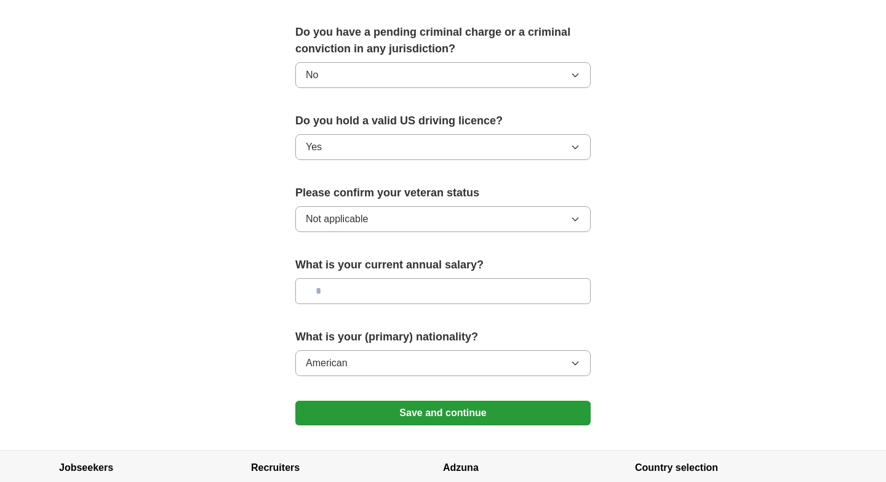
click at [399, 400] on button "Save and continue" at bounding box center [442, 412] width 295 height 25
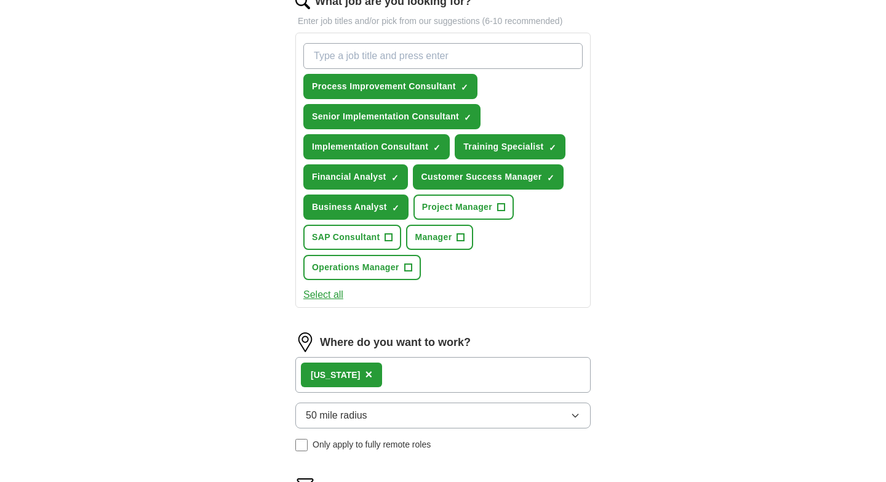
scroll to position [424, 0]
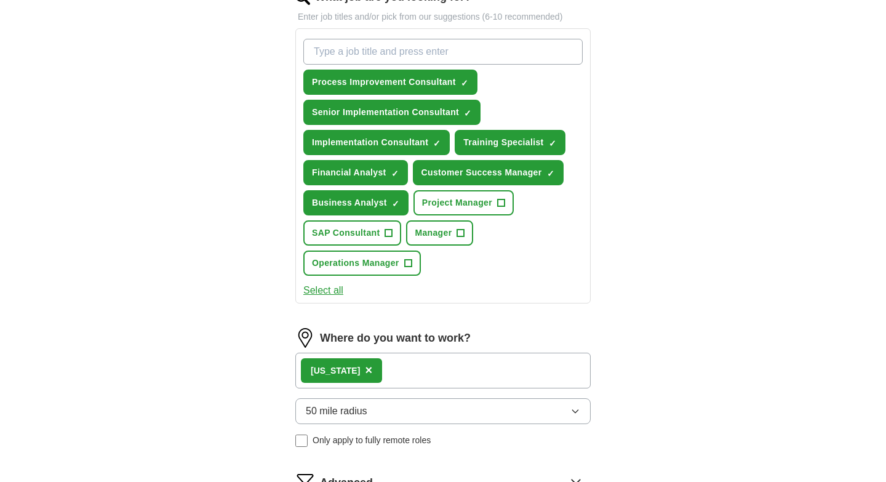
click at [365, 370] on span "×" at bounding box center [368, 370] width 7 height 14
click at [447, 371] on span "×" at bounding box center [450, 370] width 7 height 14
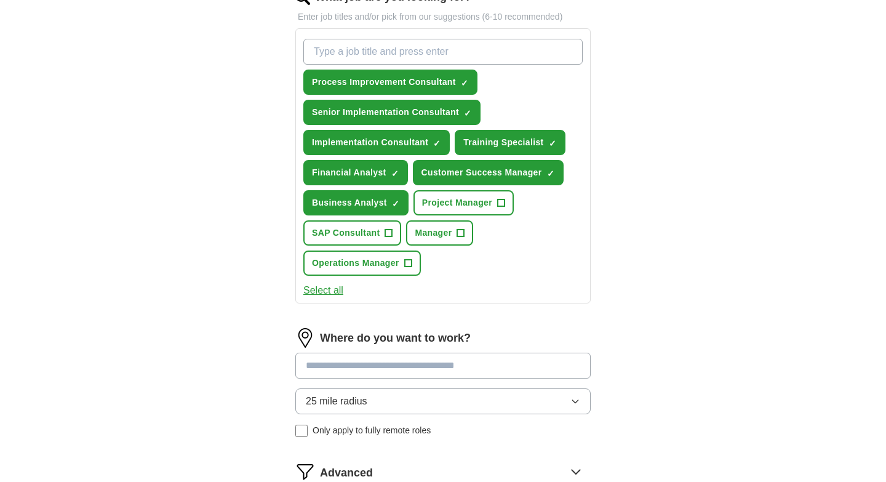
click at [375, 407] on button "25 mile radius" at bounding box center [442, 401] width 295 height 26
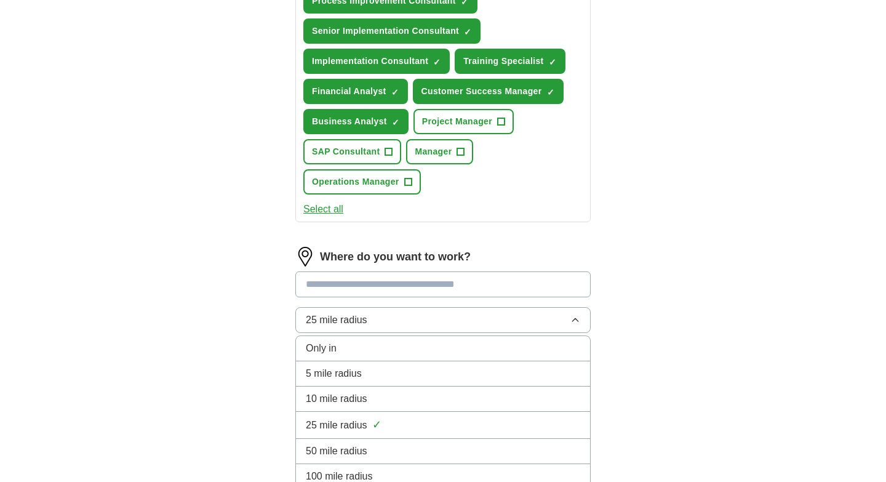
scroll to position [510, 0]
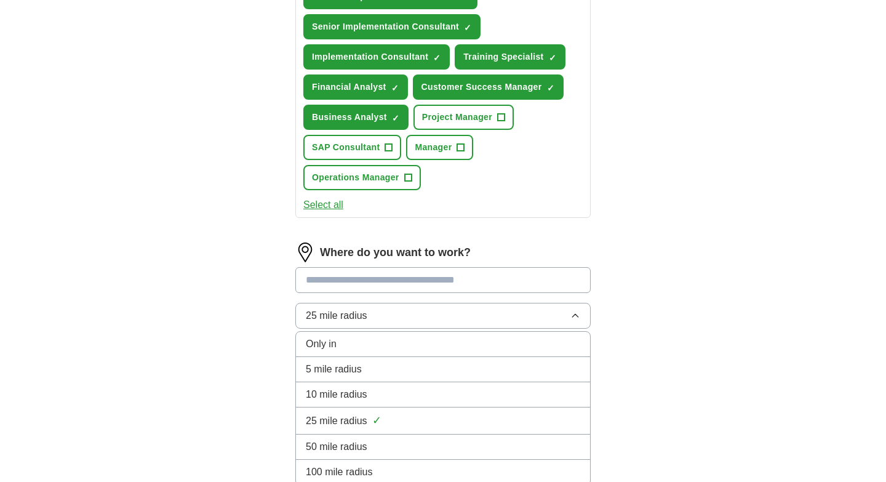
click at [337, 443] on span "50 mile radius" at bounding box center [337, 446] width 62 height 15
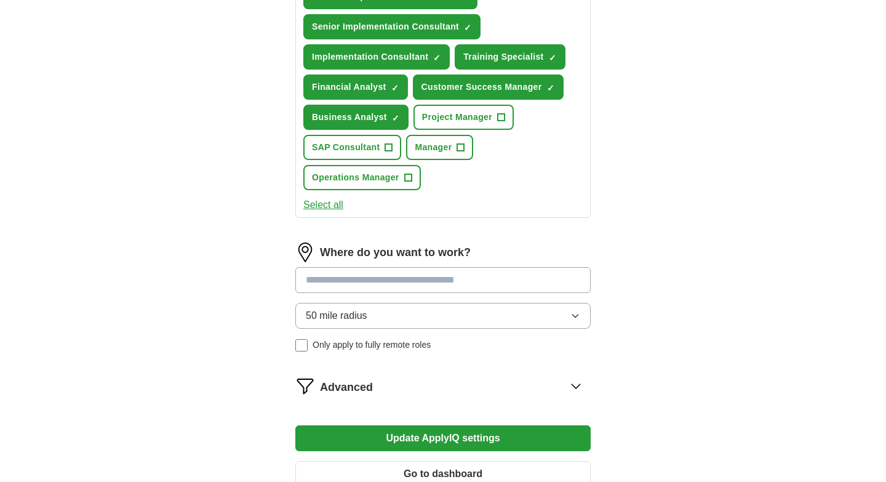
click at [368, 282] on input at bounding box center [442, 280] width 295 height 26
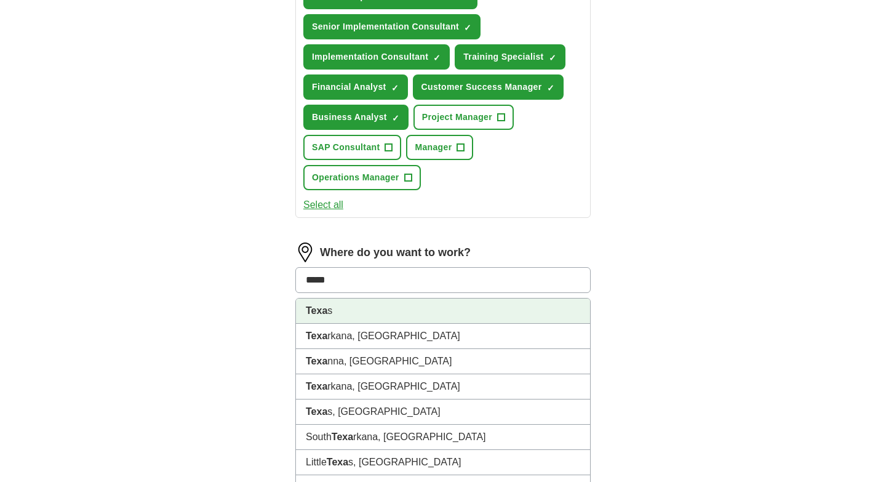
click at [321, 309] on strong "Texa" at bounding box center [317, 310] width 22 height 10
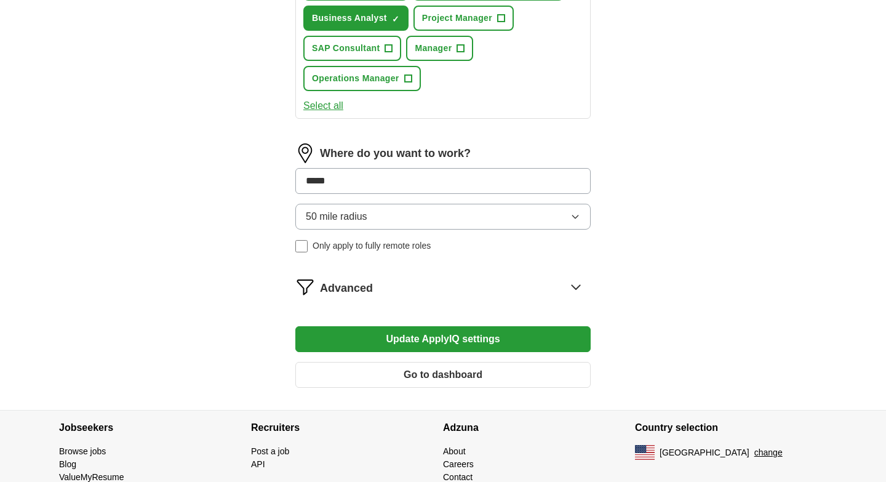
scroll to position [661, 0]
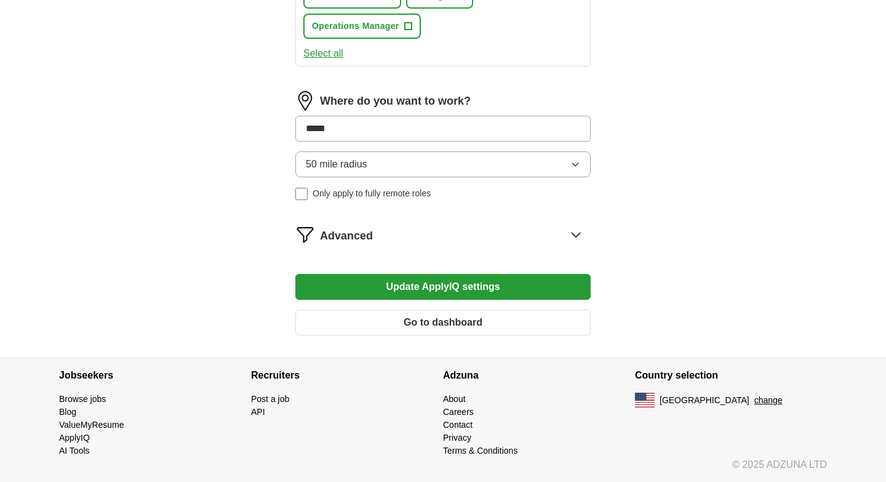
type input "*****"
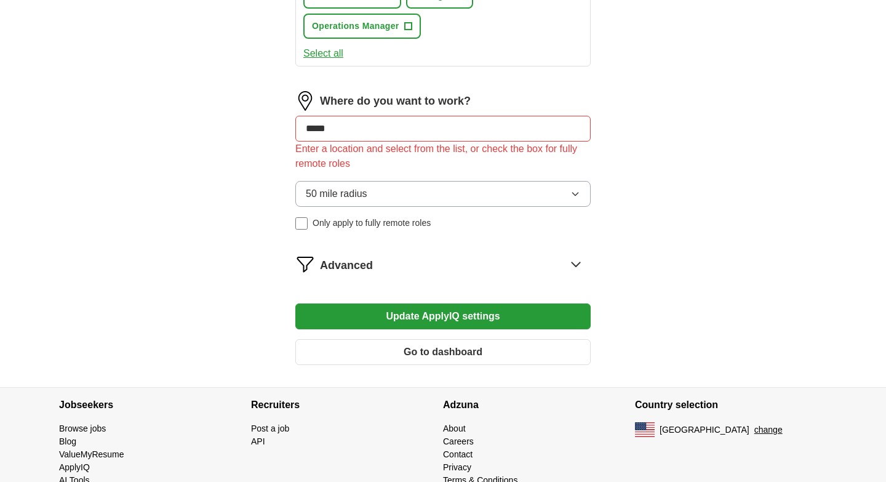
click at [445, 351] on button "Go to dashboard" at bounding box center [442, 352] width 295 height 26
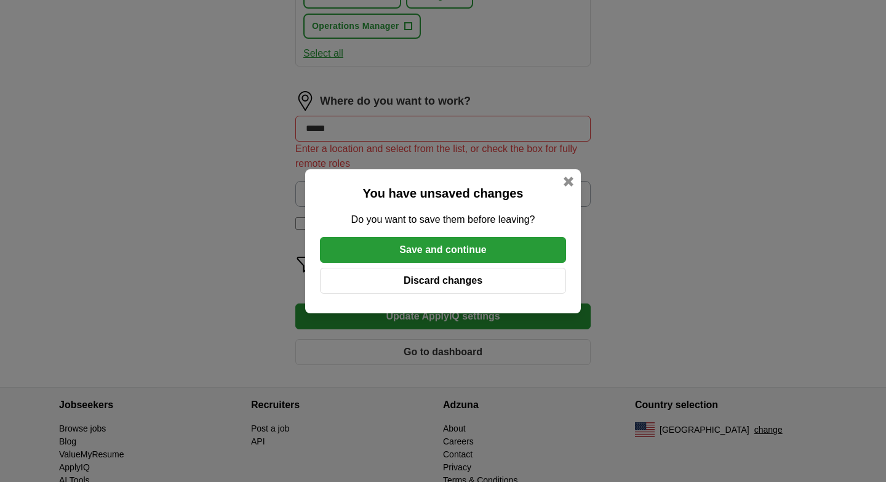
click at [436, 282] on button "Discard changes" at bounding box center [443, 281] width 246 height 26
